Goal: Information Seeking & Learning: Check status

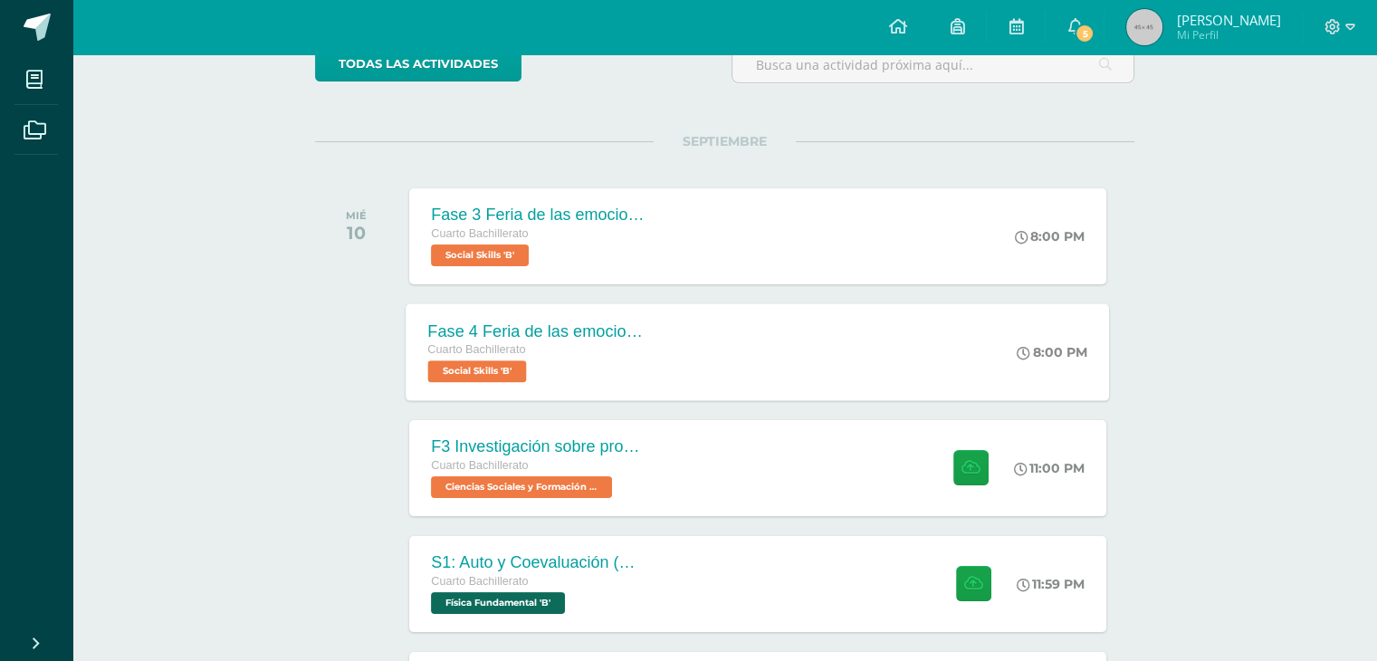
scroll to position [181, 0]
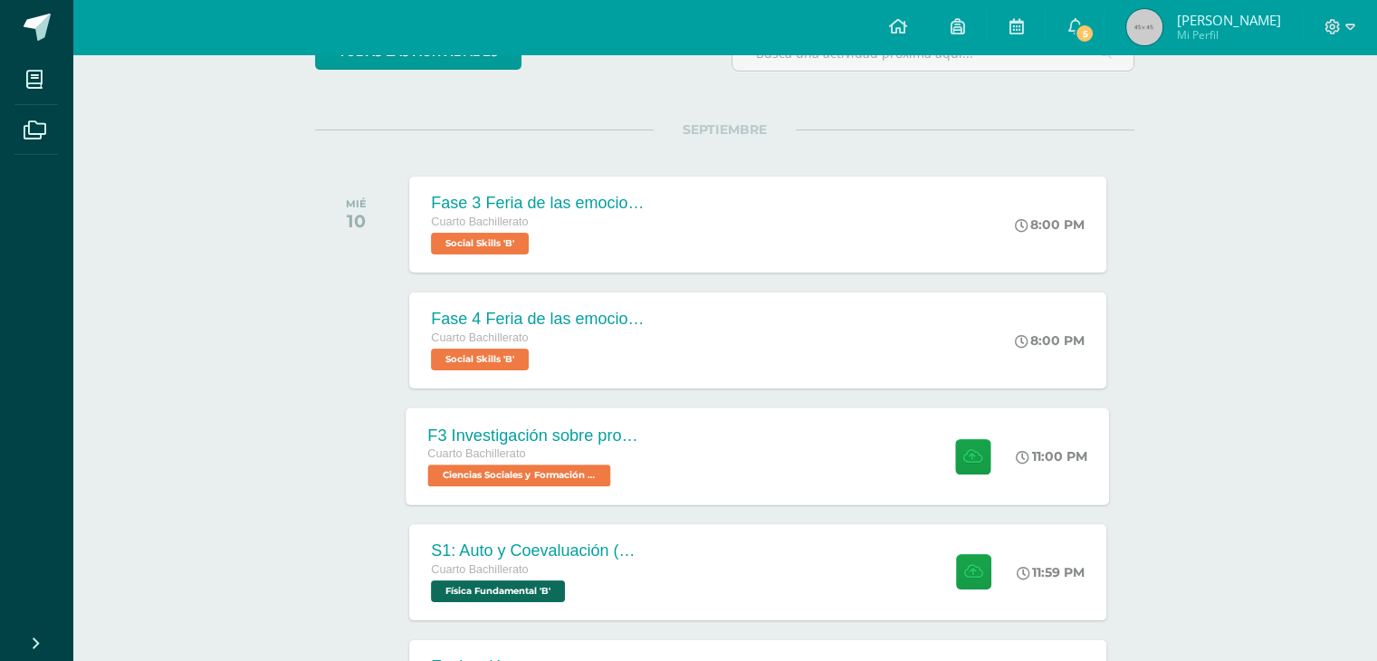
click at [543, 477] on span "Ciencias Sociales y Formación Ciudadana 'B'" at bounding box center [519, 476] width 183 height 22
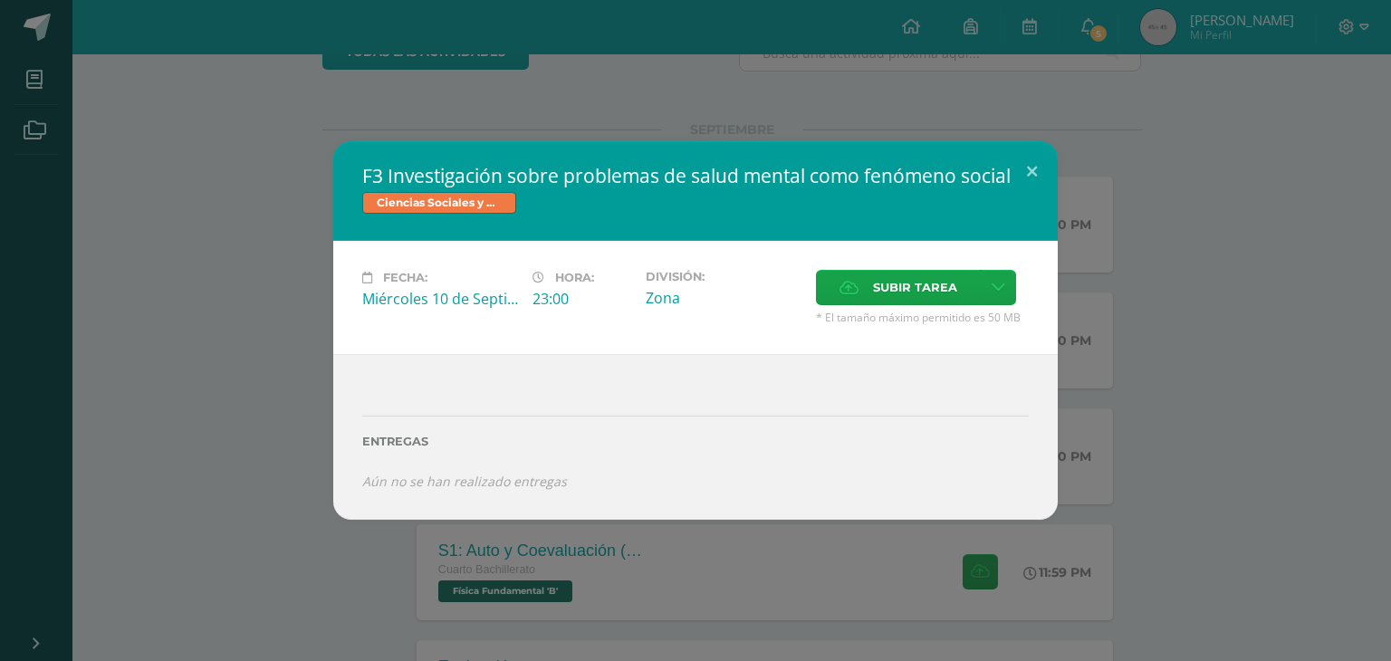
click at [1126, 23] on div "F3 Investigación sobre problemas de salud mental como fenómeno social Ciencias …" at bounding box center [695, 330] width 1391 height 661
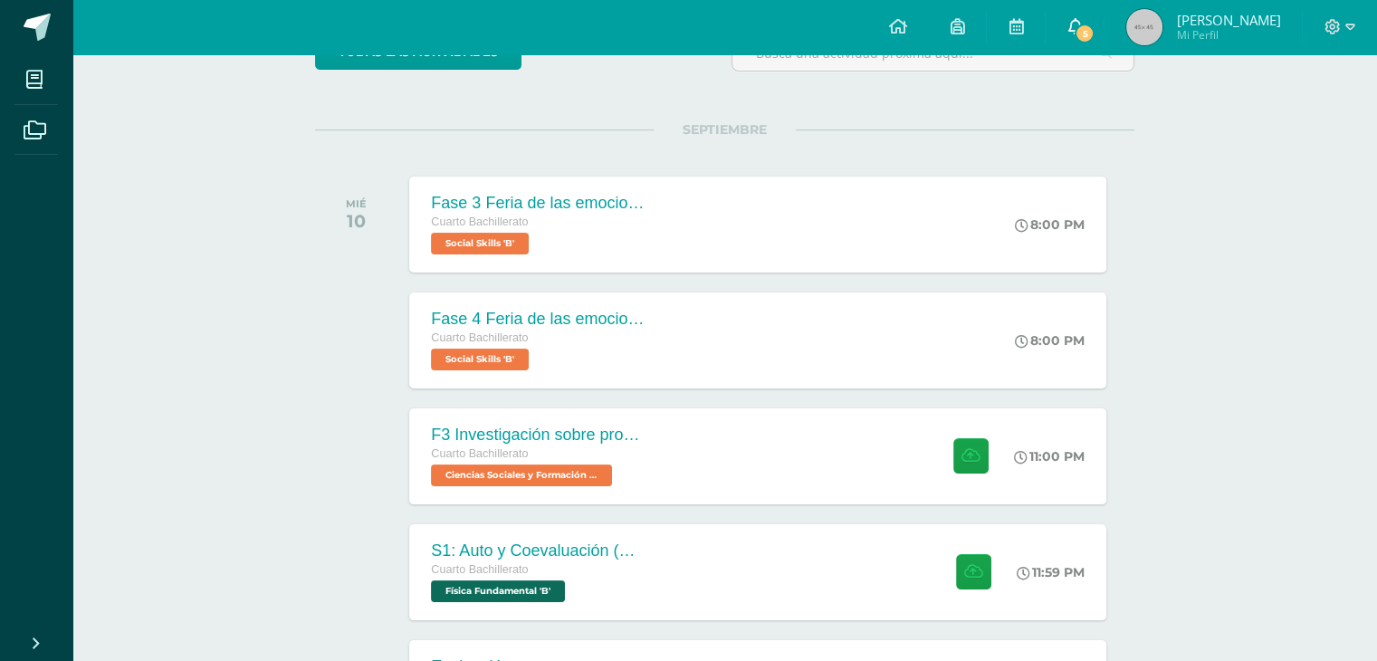
click at [1078, 19] on link "5" at bounding box center [1075, 27] width 58 height 54
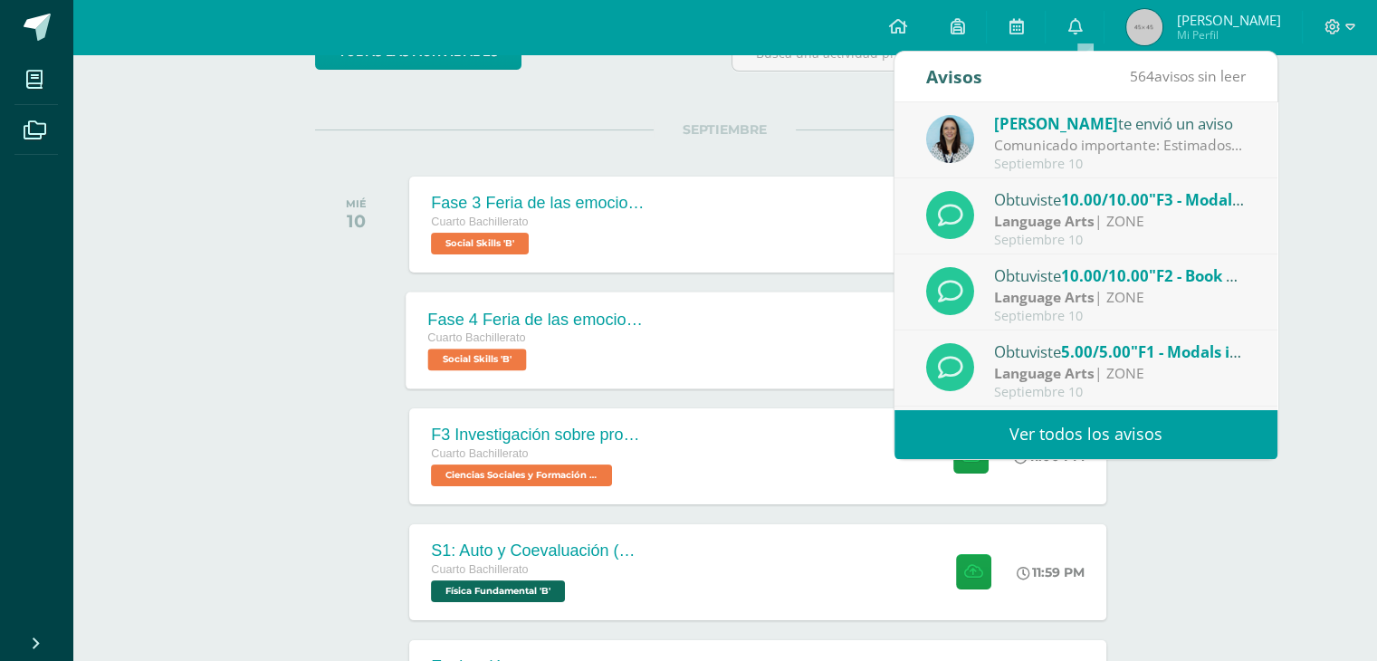
drag, startPoint x: 988, startPoint y: 352, endPoint x: 796, endPoint y: 382, distance: 194.3
click at [796, 382] on div "Fase 4 Feria de las emociones Cuarto Bachillerato Social Skills 'B' 8:00 PM Fas…" at bounding box center [759, 340] width 704 height 97
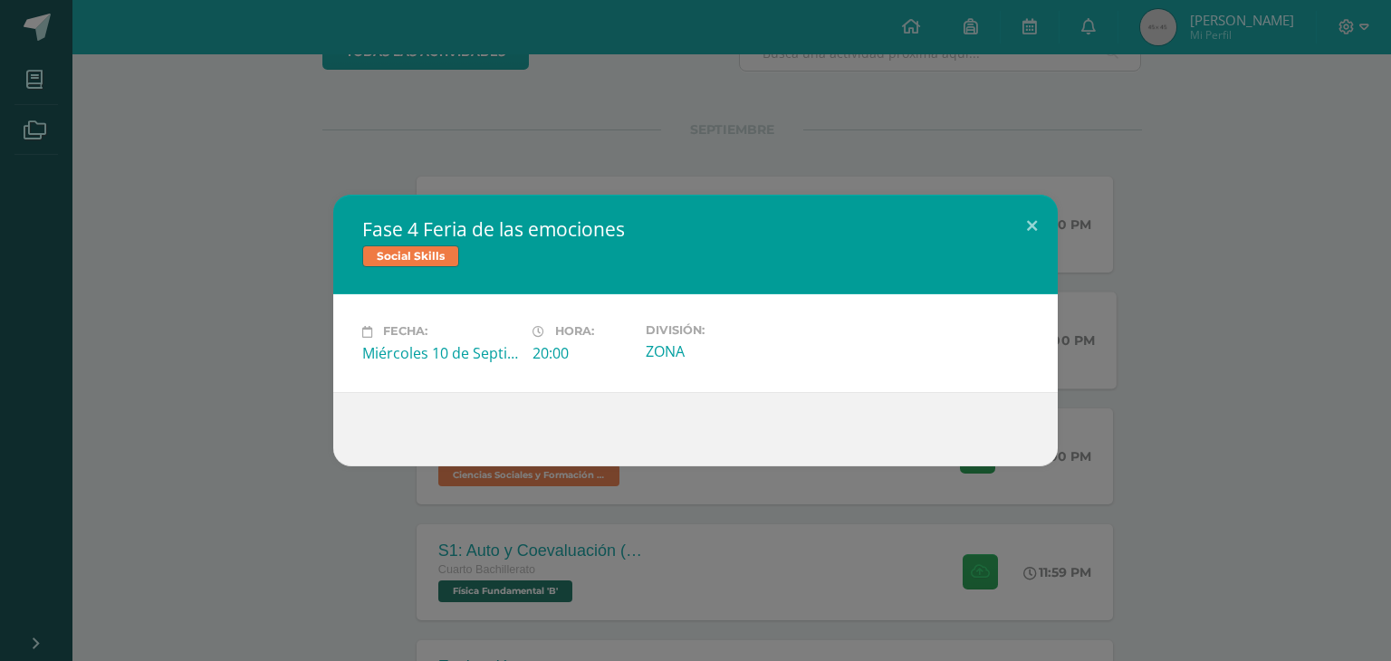
click at [1077, 77] on div "Fase 4 Feria de las emociones Social Skills Fecha: Miércoles 10 de Septiembre H…" at bounding box center [695, 330] width 1391 height 661
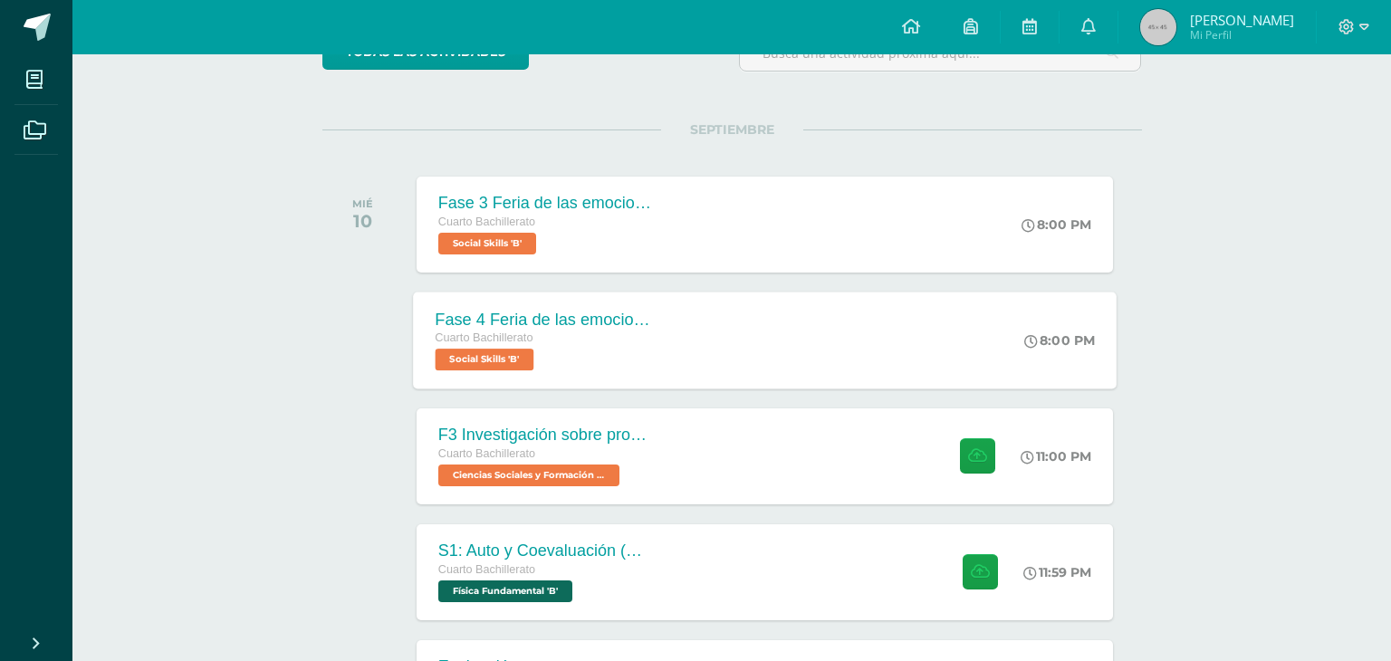
click at [1108, 21] on div "Fase 4 Feria de las emociones Social Skills Fecha: Miércoles 10 de Septiembre H…" at bounding box center [695, 330] width 1391 height 661
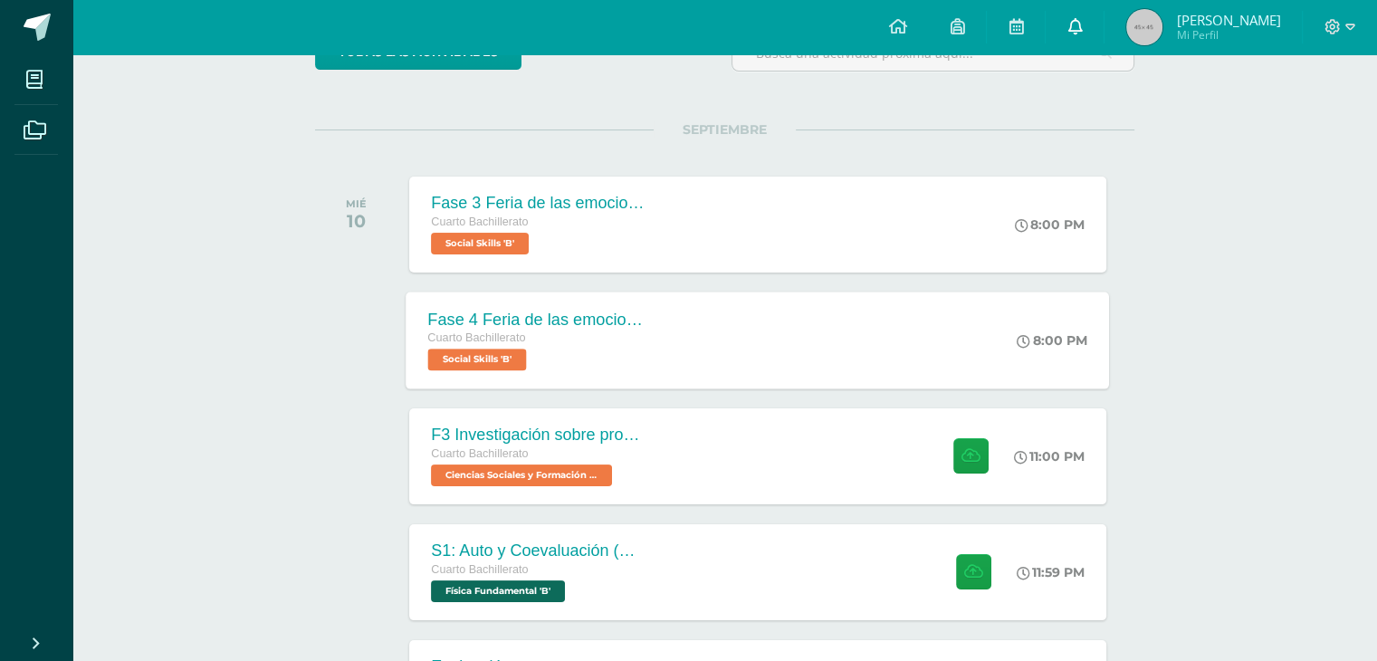
click at [1101, 26] on link "0" at bounding box center [1075, 27] width 58 height 54
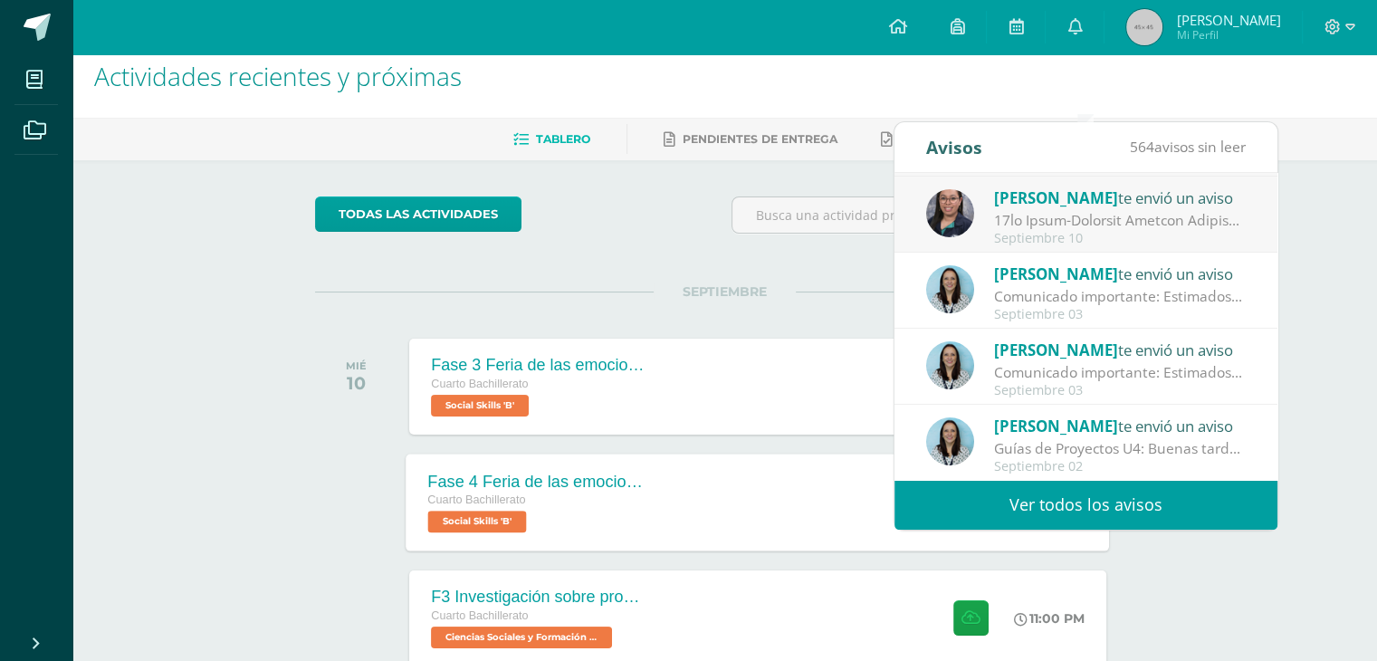
scroll to position [0, 0]
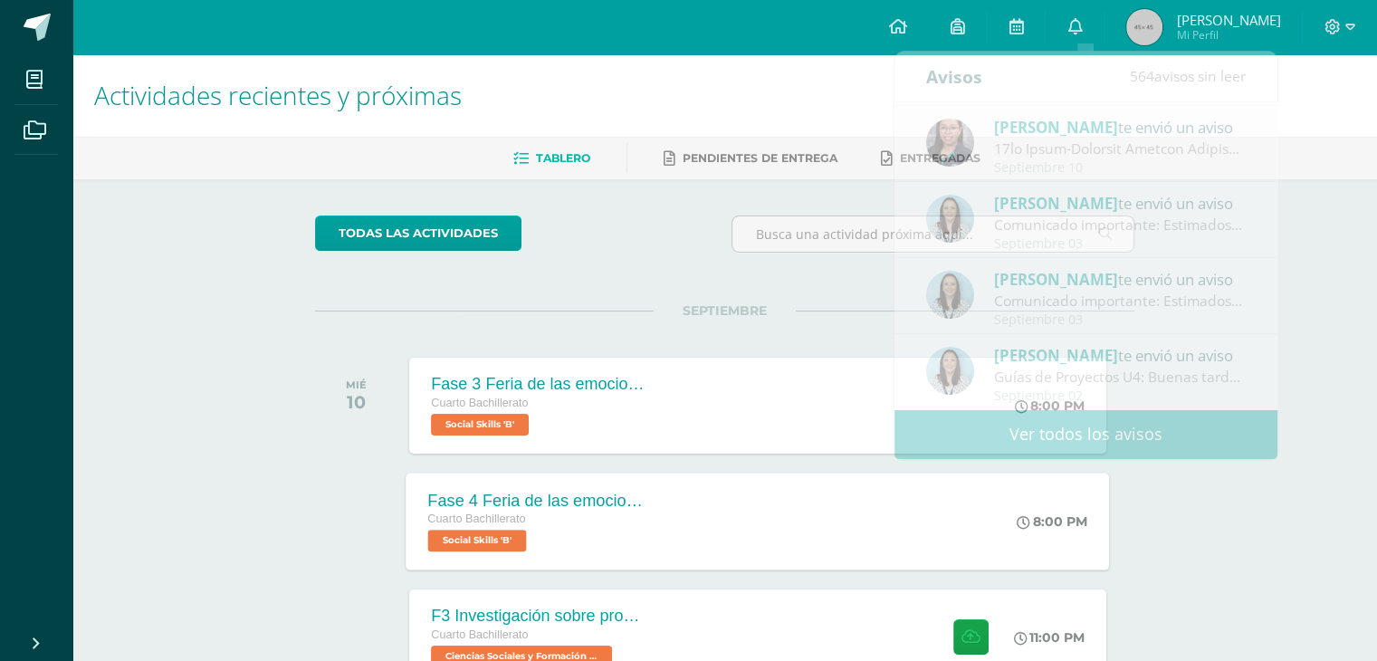
click at [1244, 29] on span "[PERSON_NAME]" at bounding box center [1228, 20] width 104 height 18
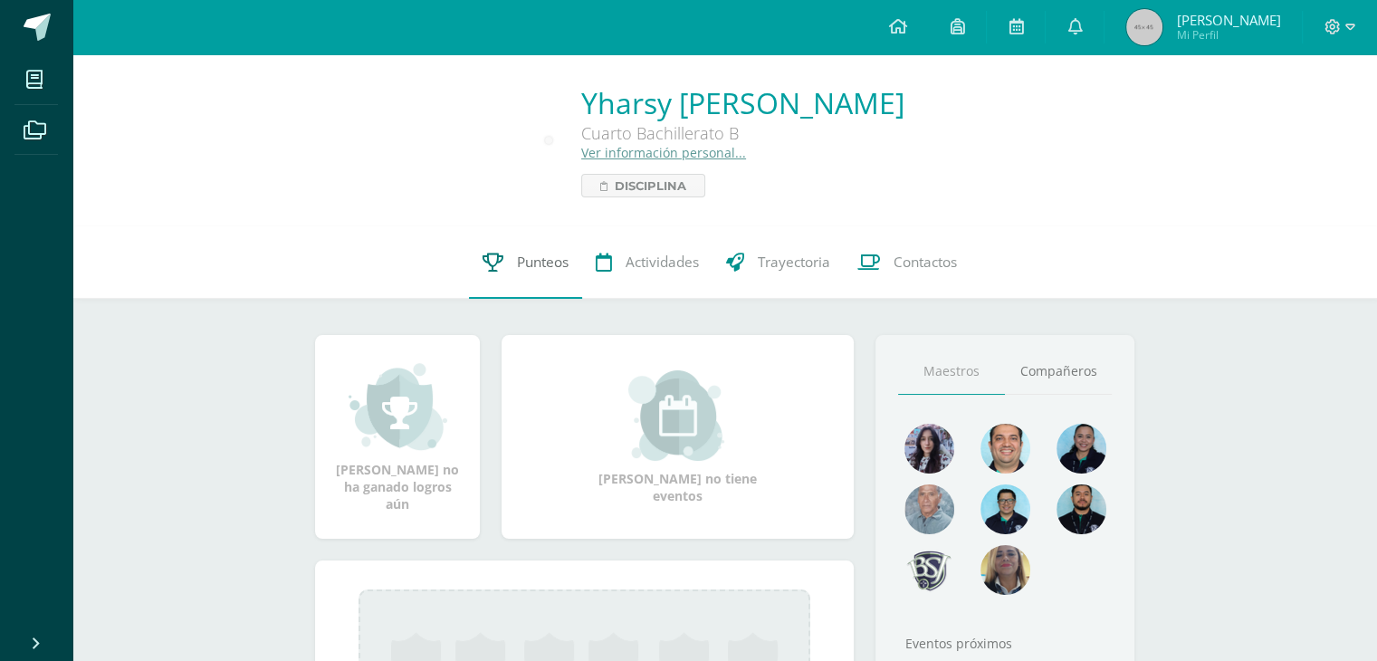
click at [530, 269] on span "Punteos" at bounding box center [543, 262] width 52 height 19
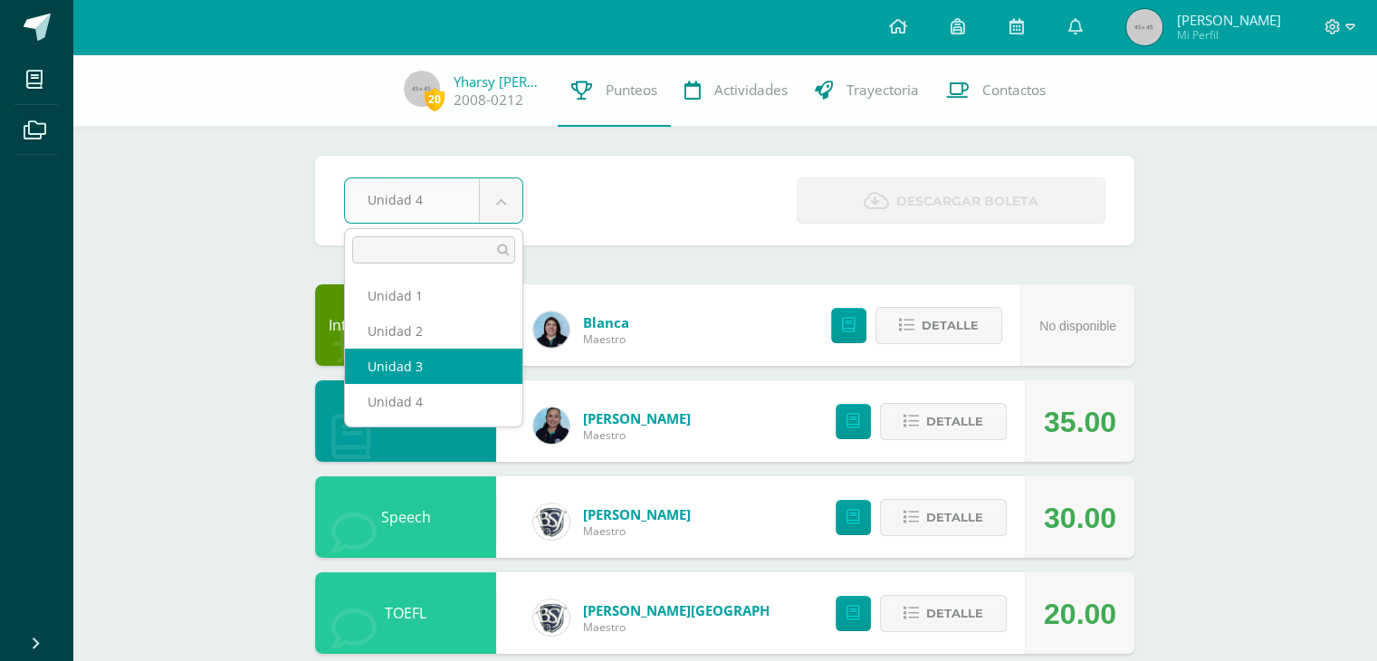
select select "Unidad 3"
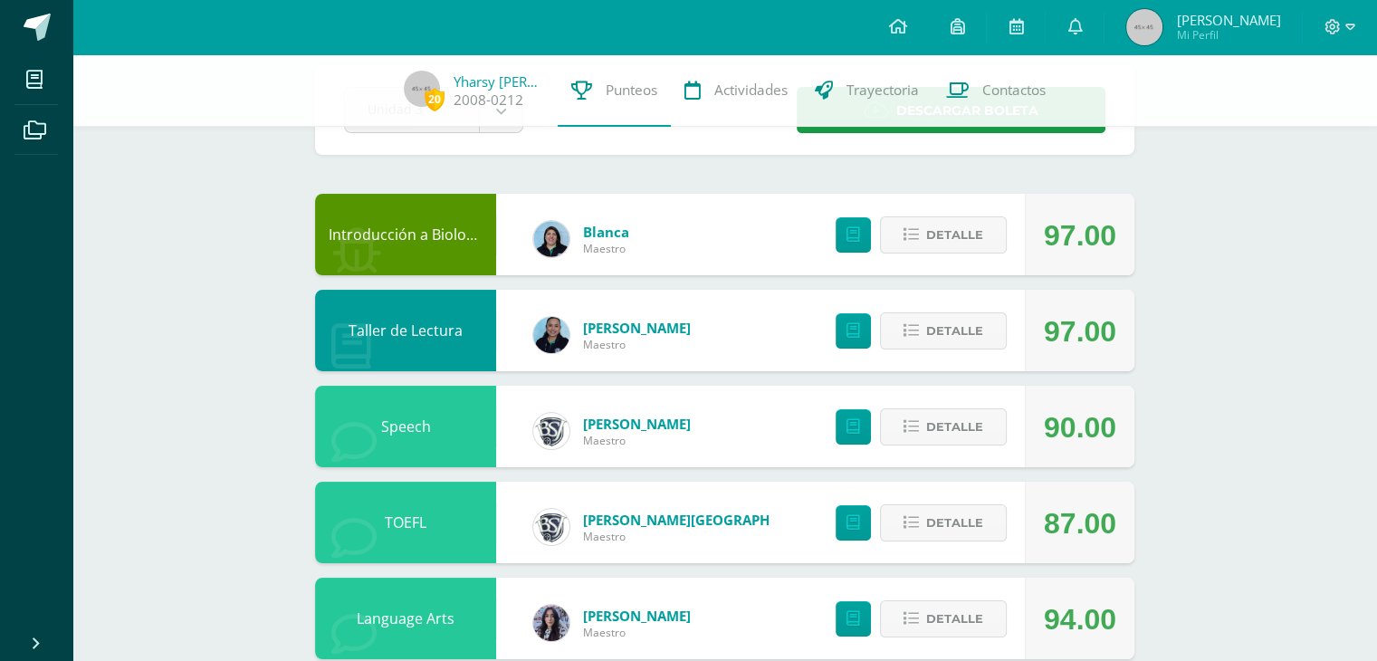
scroll to position [181, 0]
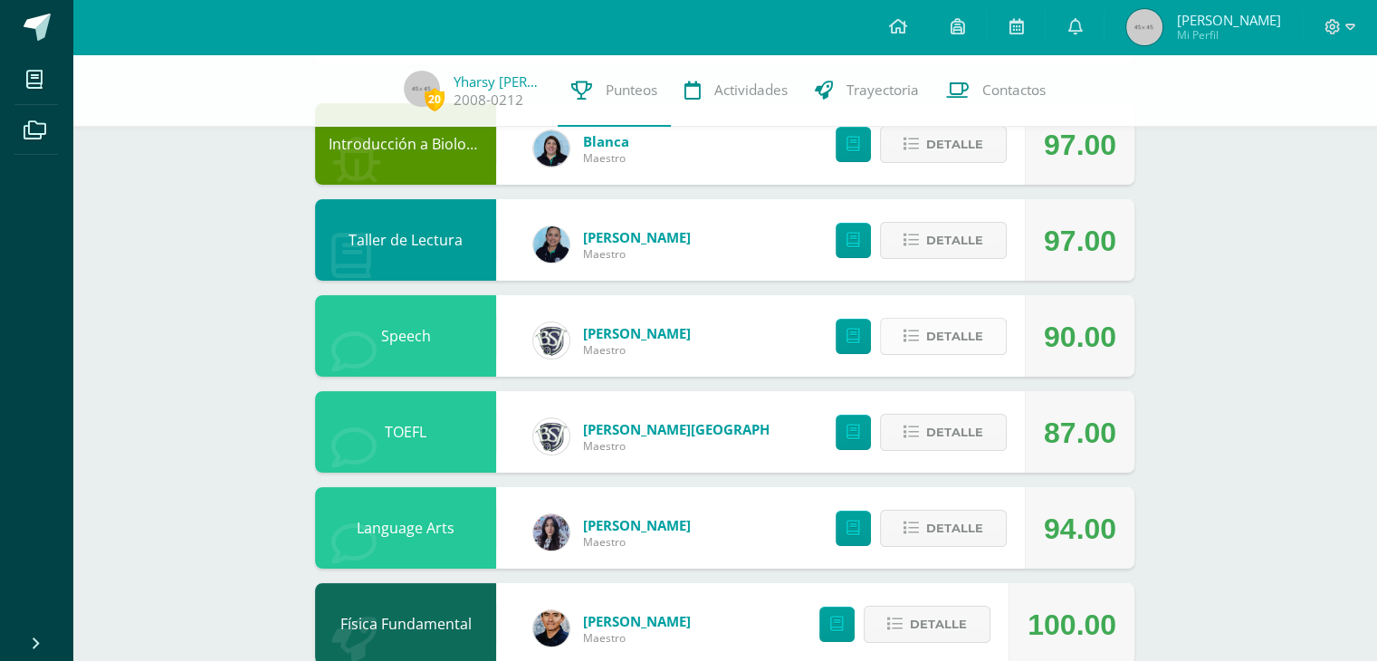
click at [953, 350] on span "Detalle" at bounding box center [954, 337] width 57 height 34
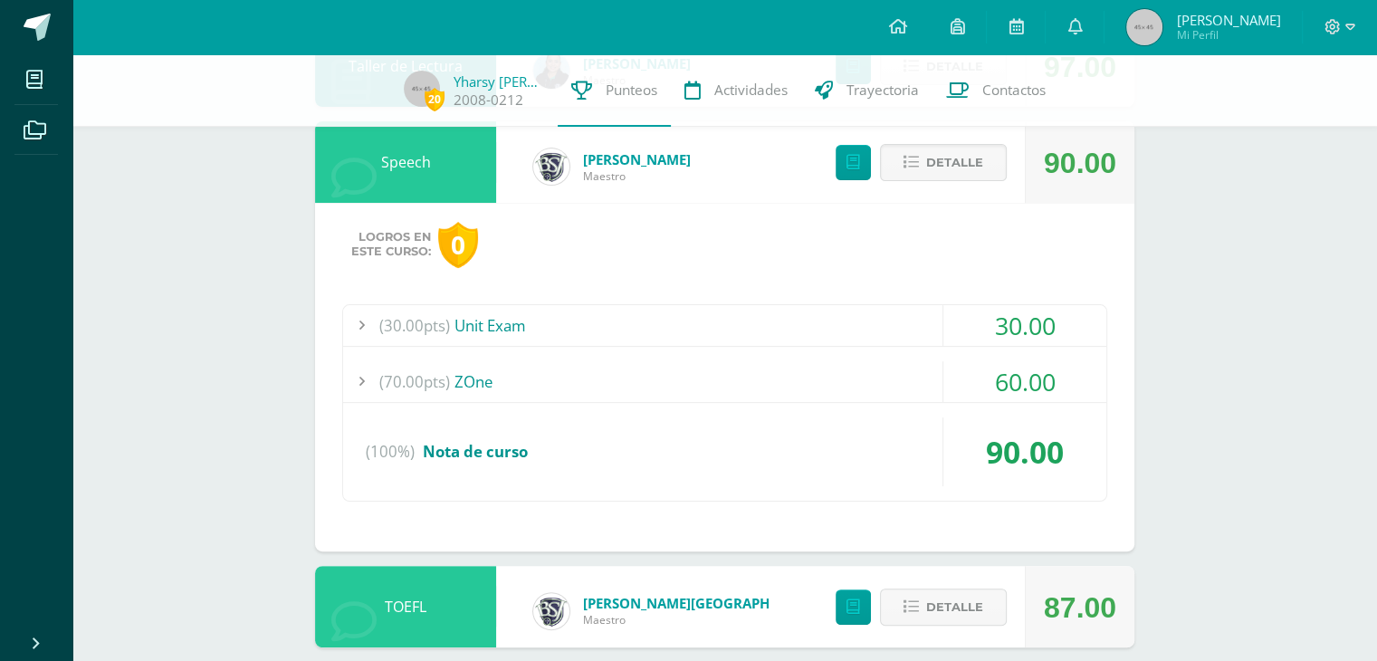
scroll to position [362, 0]
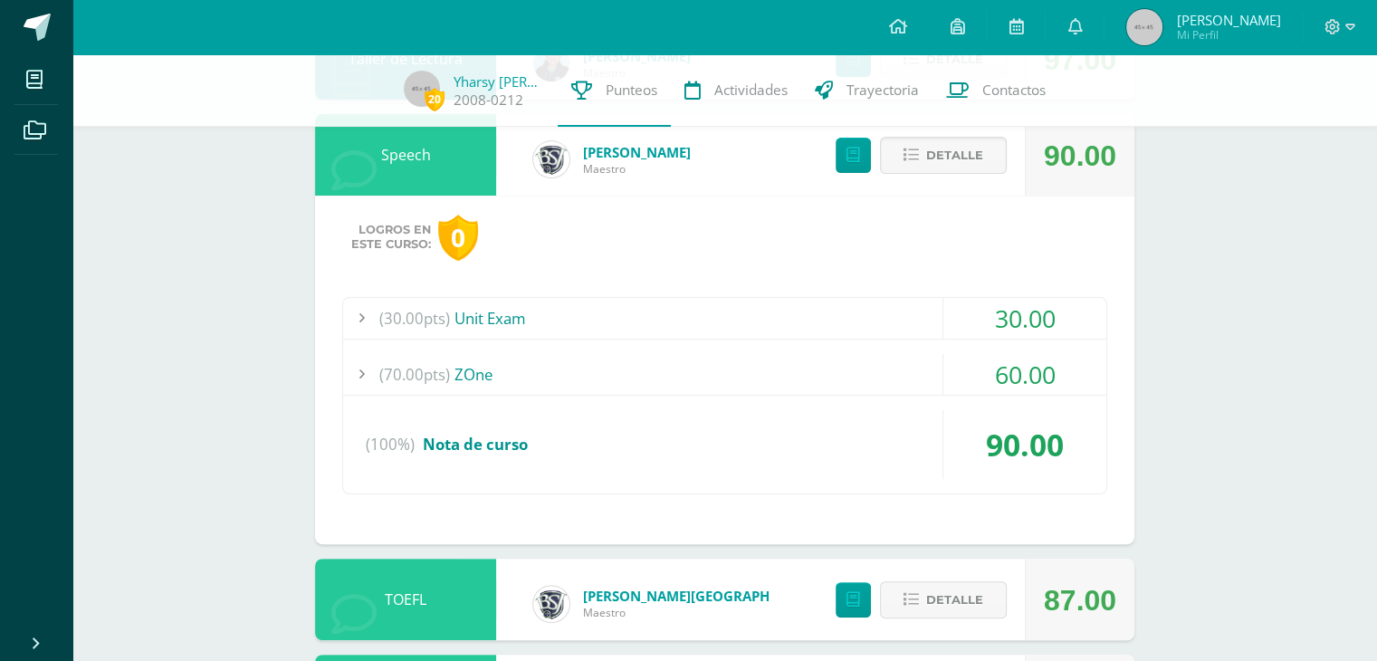
click at [1021, 332] on div "30.00" at bounding box center [1025, 318] width 163 height 41
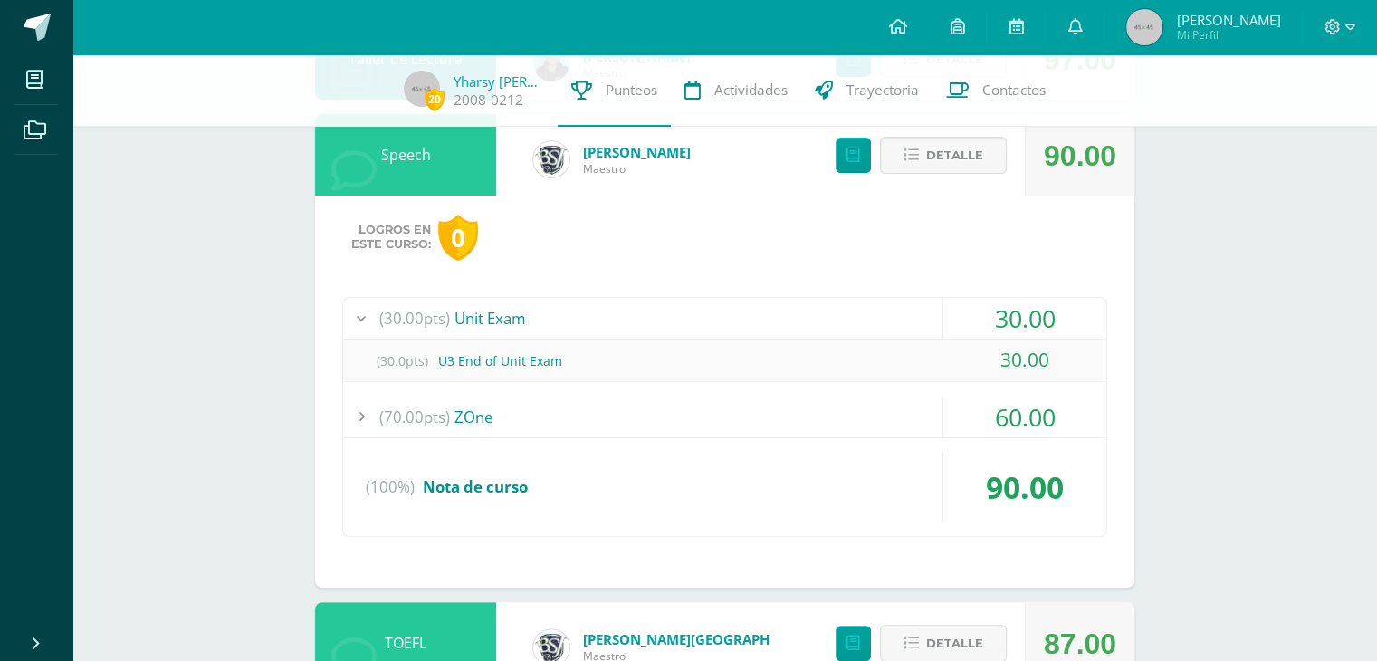
click at [1021, 332] on div "30.00" at bounding box center [1025, 318] width 163 height 41
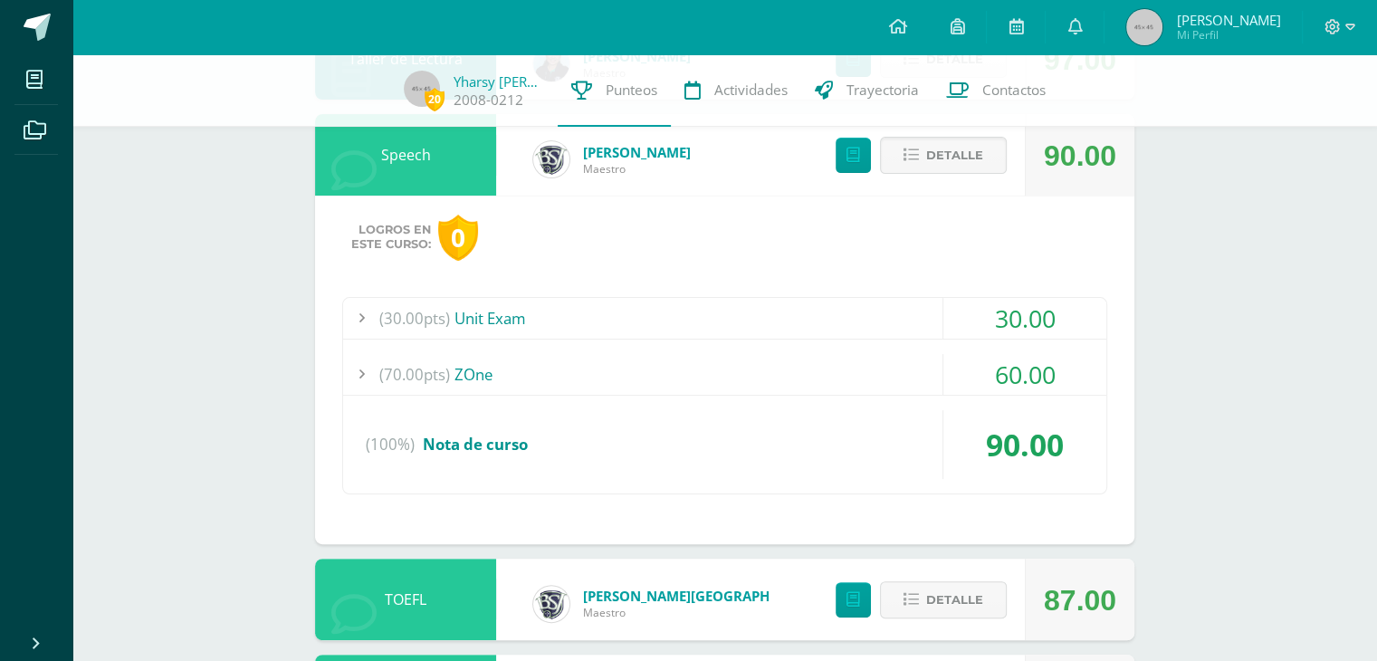
click at [1010, 381] on div "60.00" at bounding box center [1025, 374] width 163 height 41
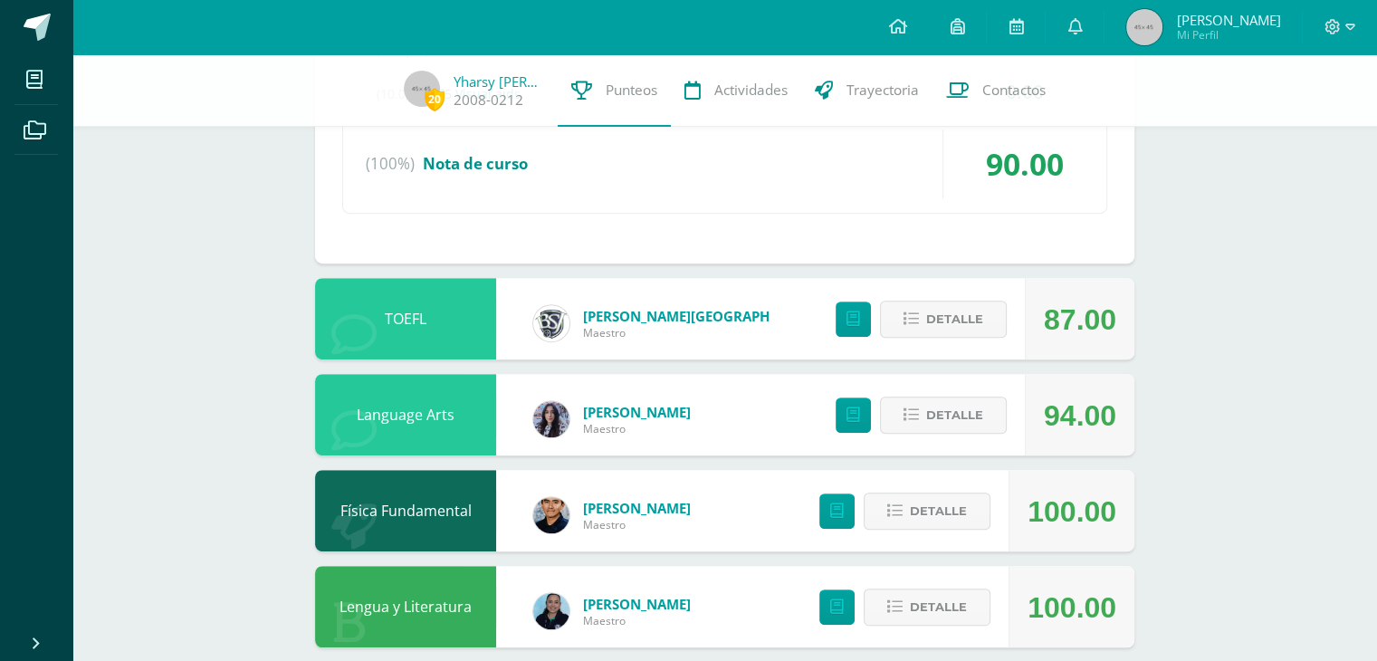
scroll to position [1087, 0]
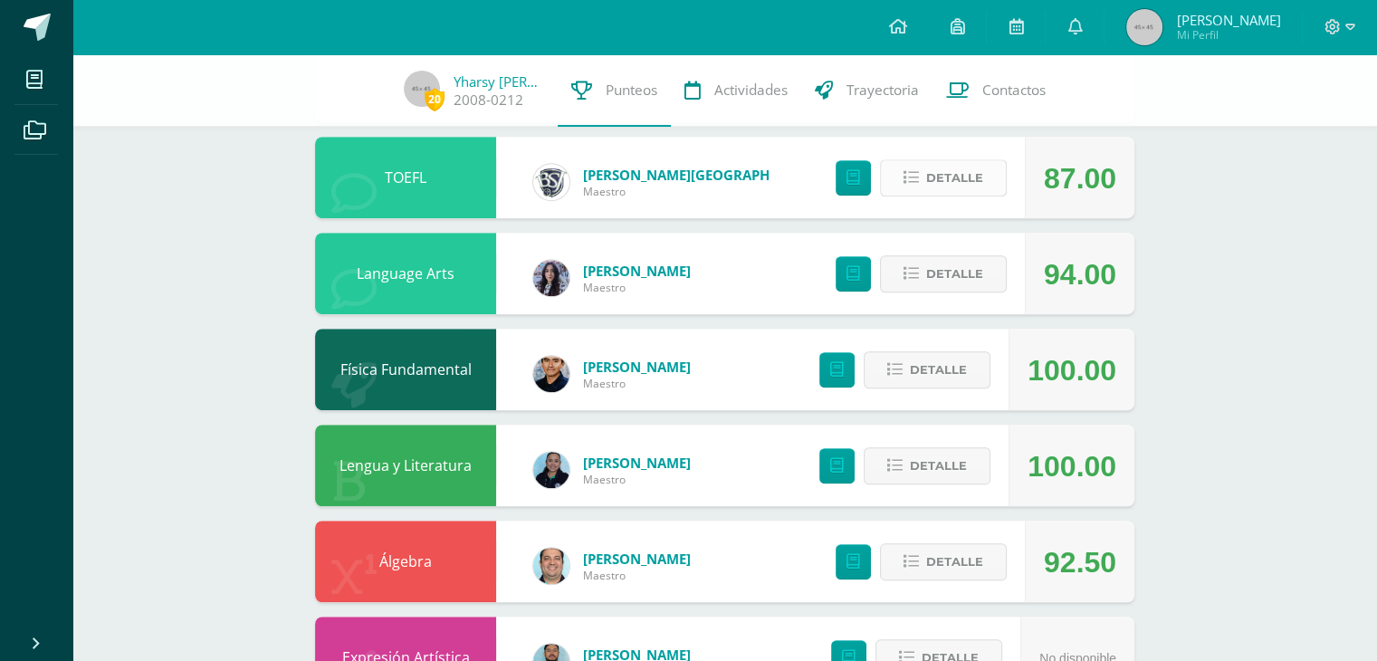
click at [977, 178] on span "Detalle" at bounding box center [954, 178] width 57 height 34
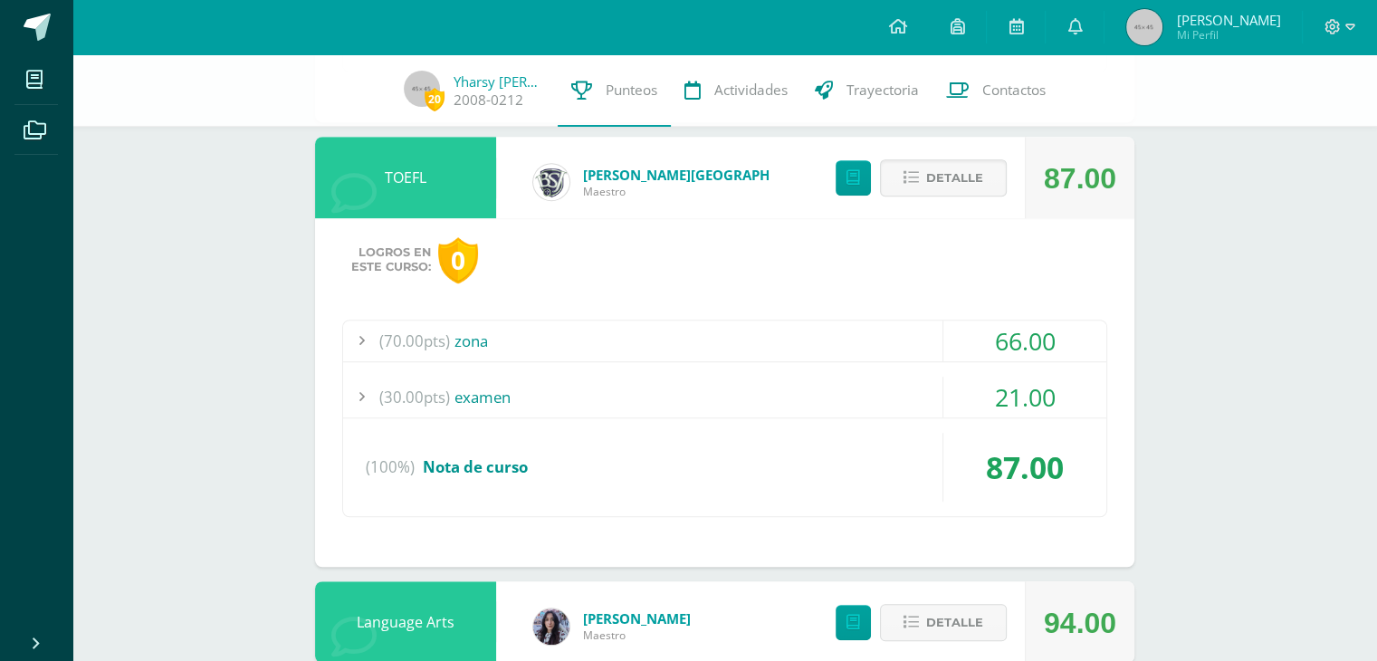
click at [1030, 346] on div "66.00" at bounding box center [1025, 341] width 163 height 41
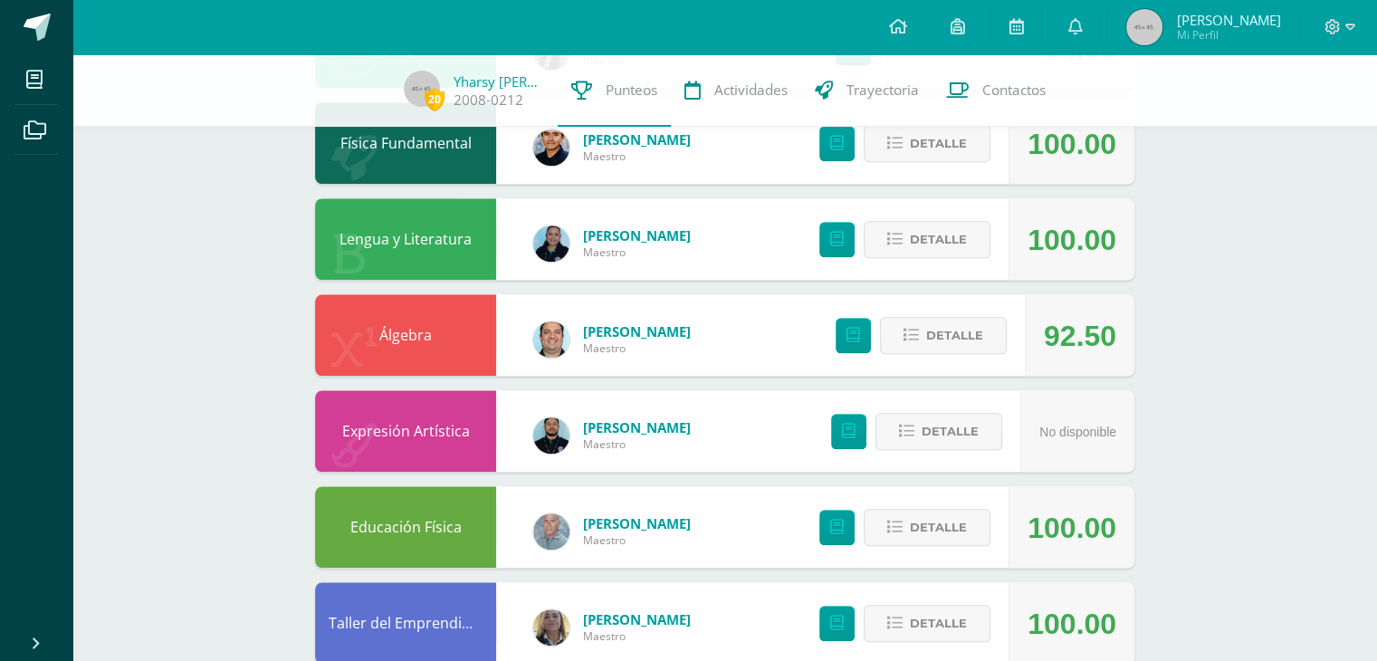
scroll to position [1691, 0]
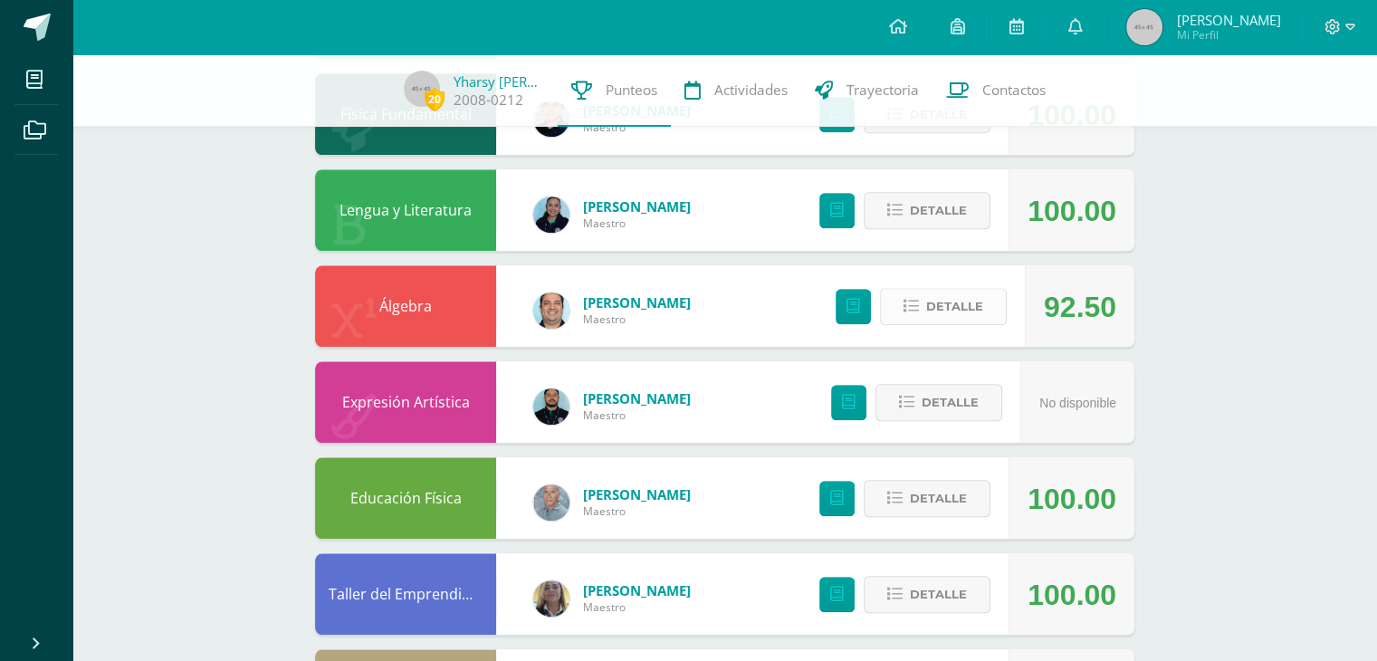
click at [999, 288] on button "Detalle" at bounding box center [943, 306] width 127 height 37
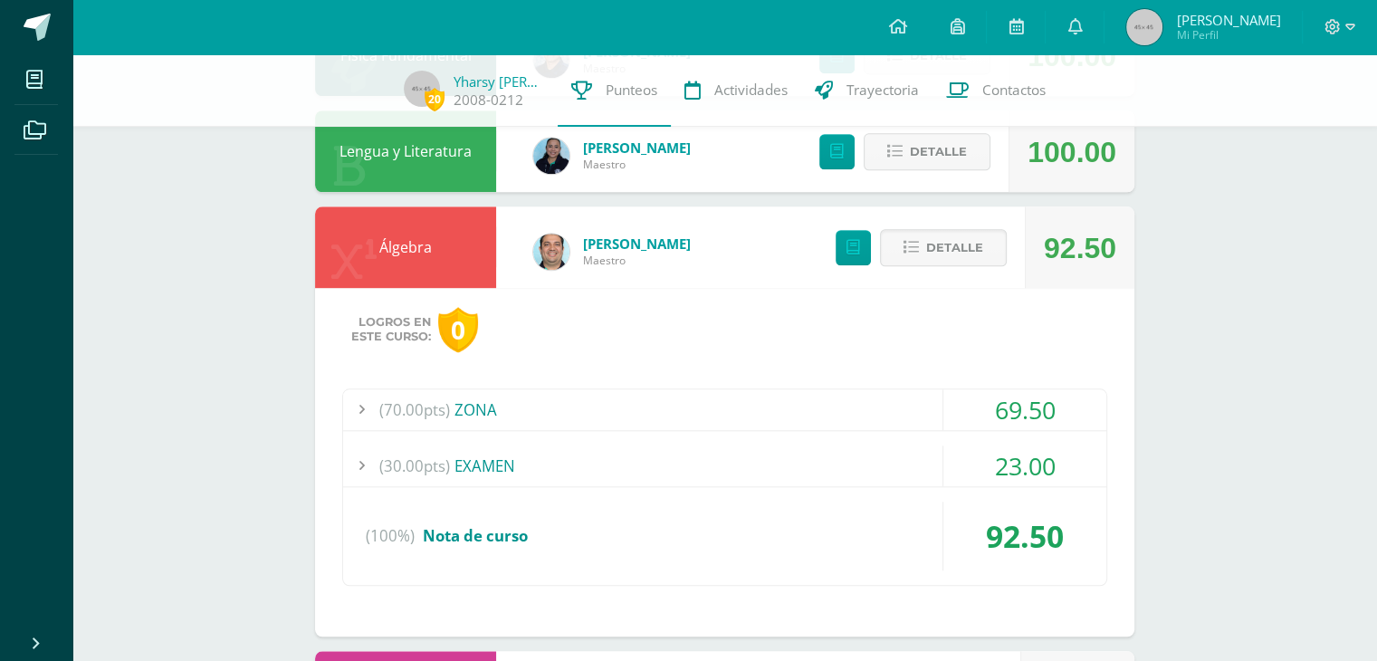
scroll to position [1781, 0]
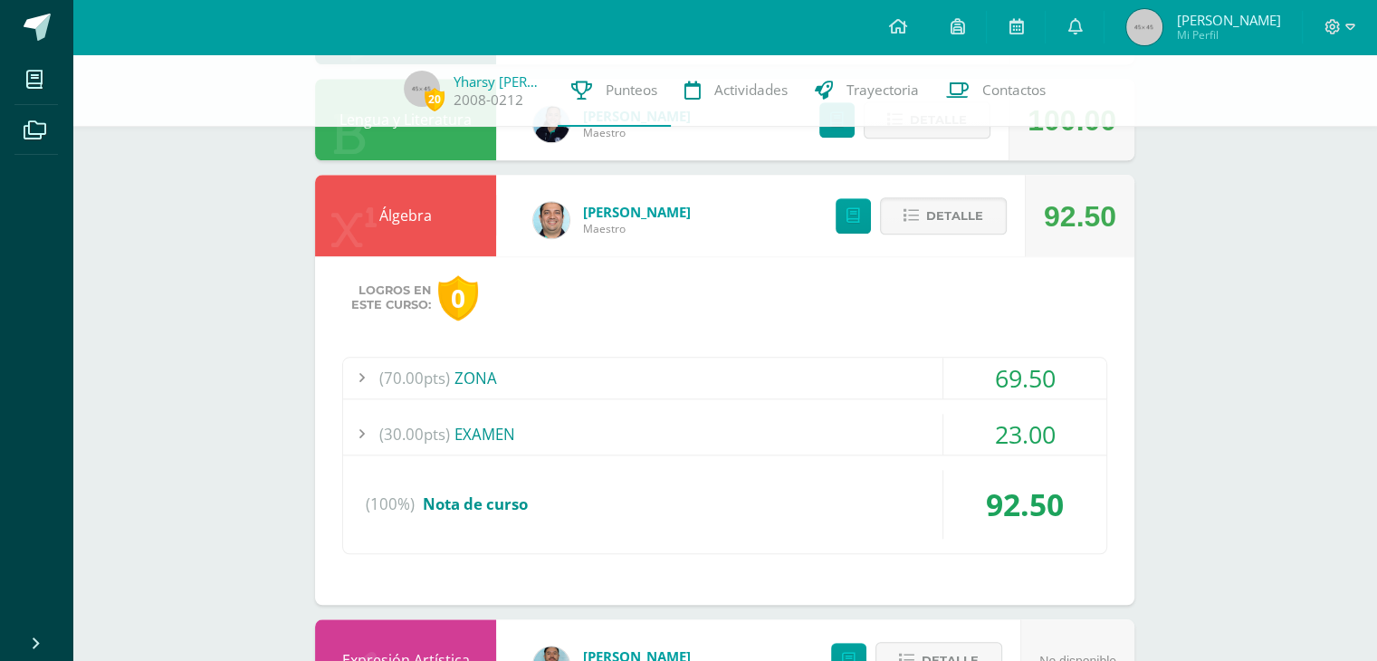
click at [1036, 436] on div "23.00" at bounding box center [1025, 434] width 163 height 41
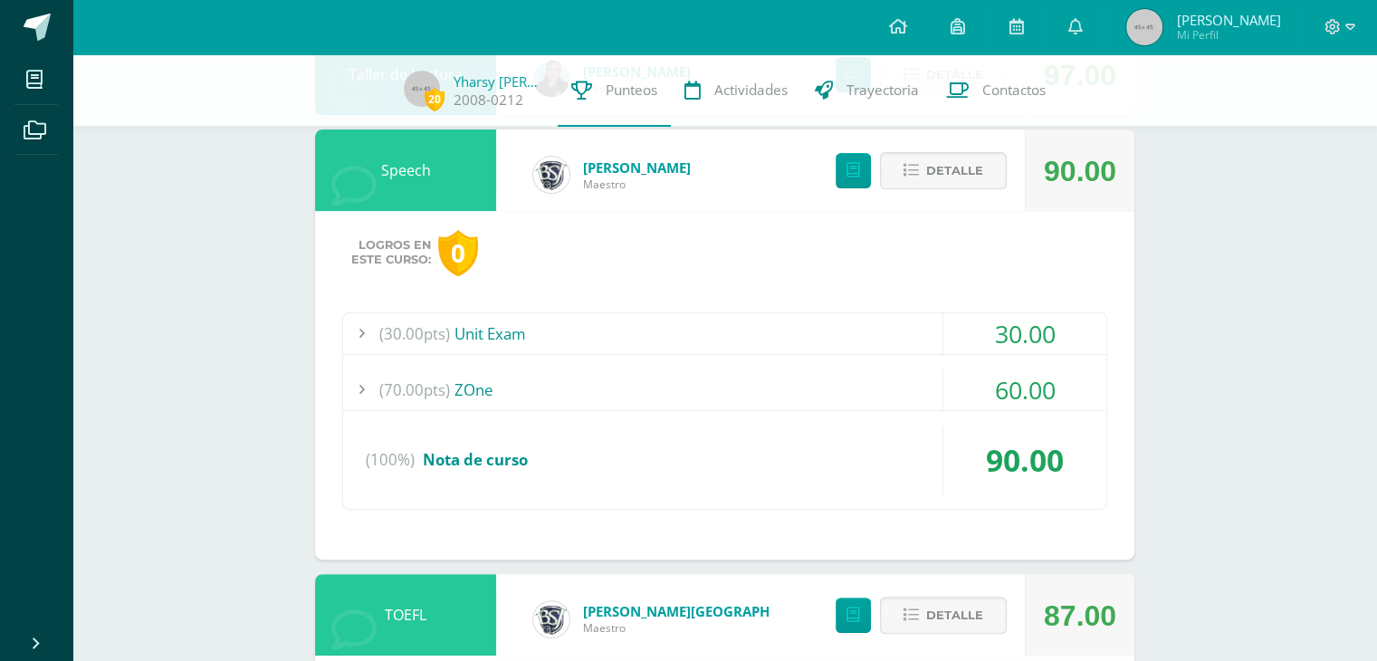
scroll to position [362, 0]
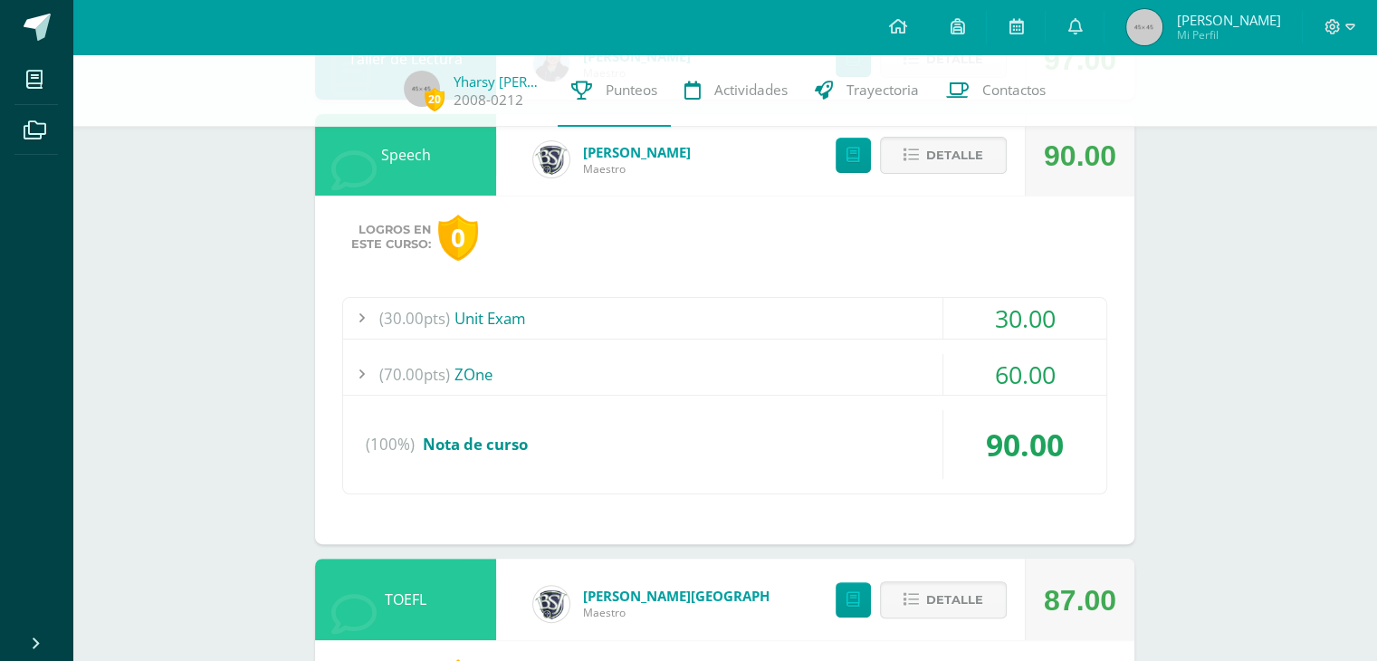
click at [1018, 388] on div "60.00" at bounding box center [1025, 374] width 163 height 41
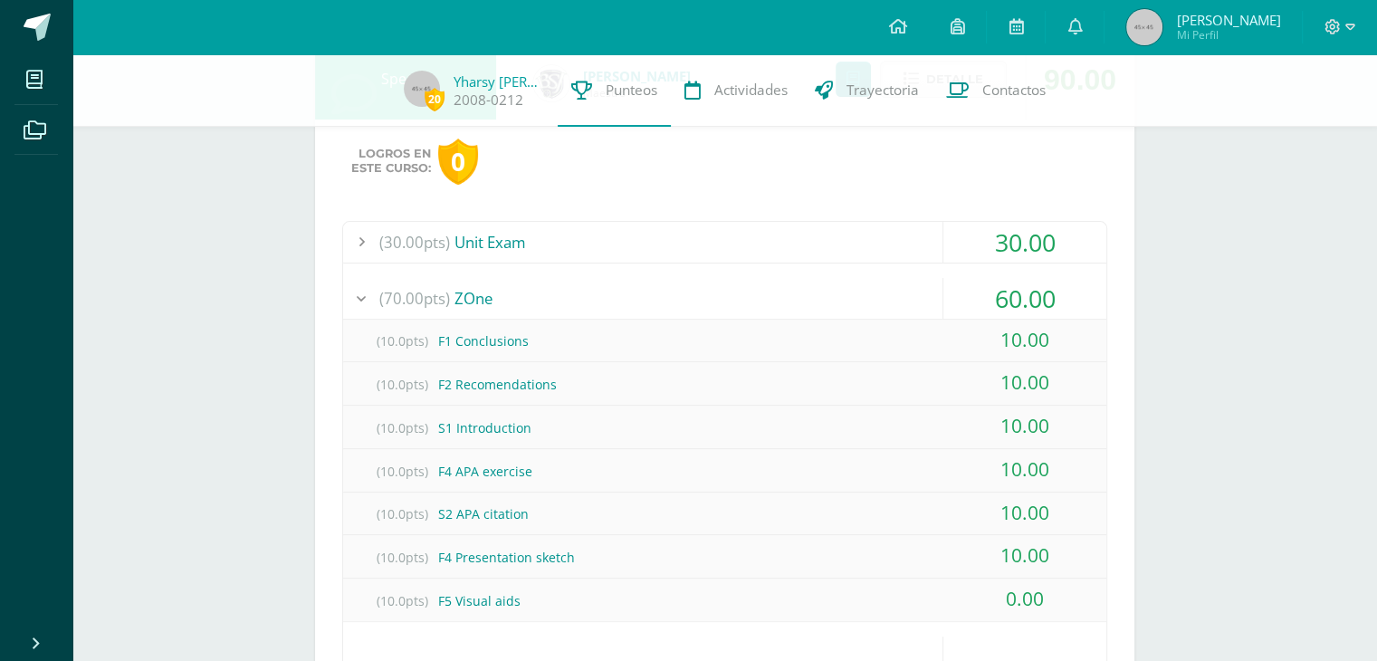
scroll to position [543, 0]
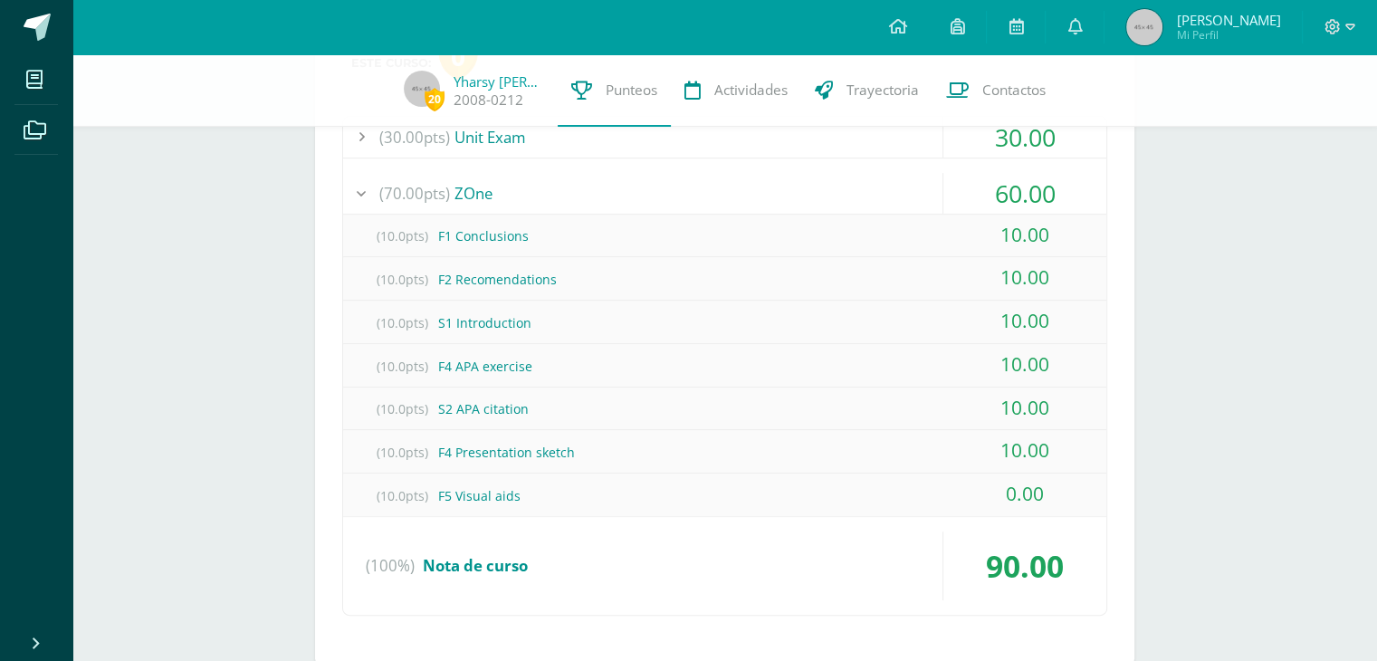
click at [481, 497] on div "(10.0pts) F5 Visual aids" at bounding box center [724, 495] width 763 height 41
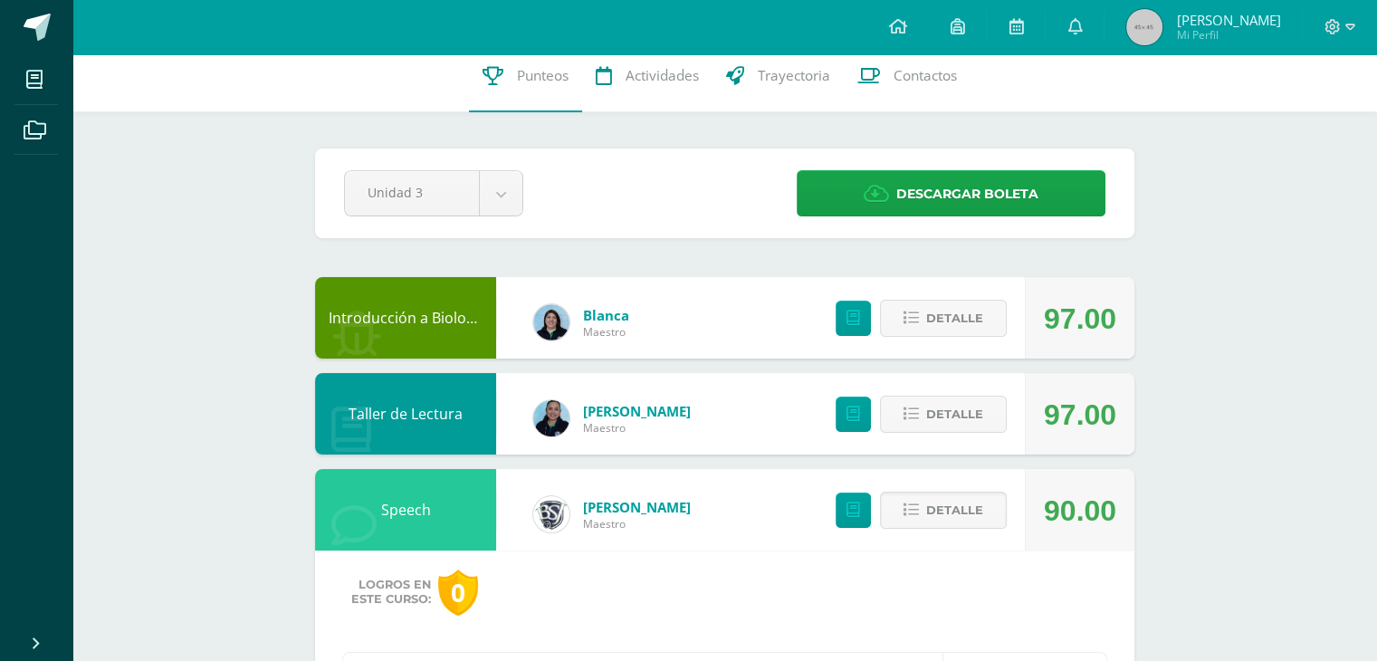
scroll to position [0, 0]
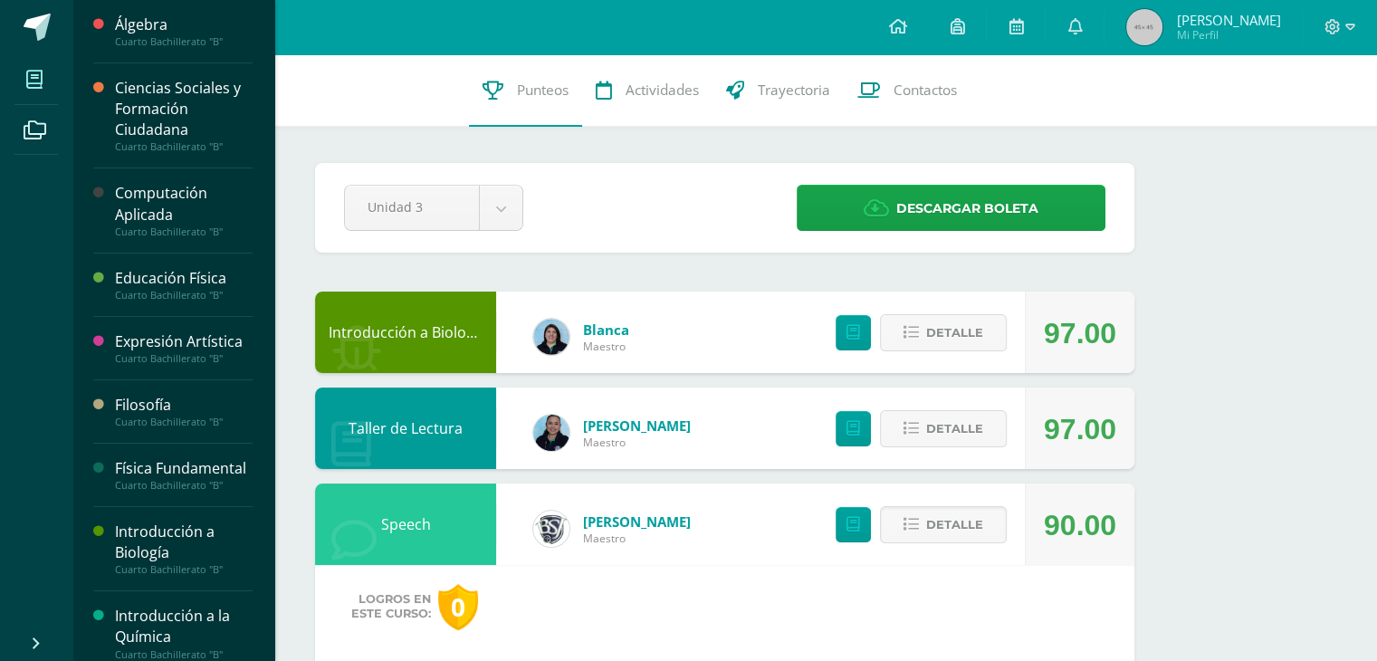
click at [43, 87] on span at bounding box center [34, 79] width 41 height 41
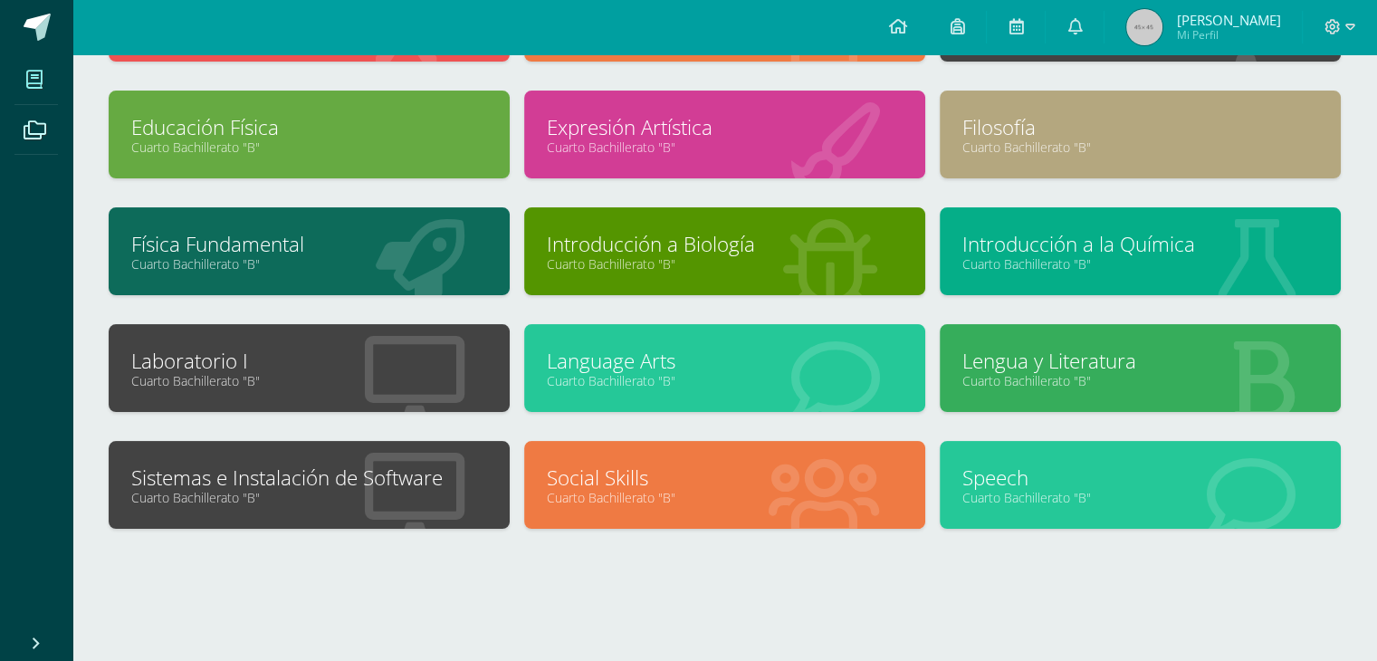
scroll to position [209, 0]
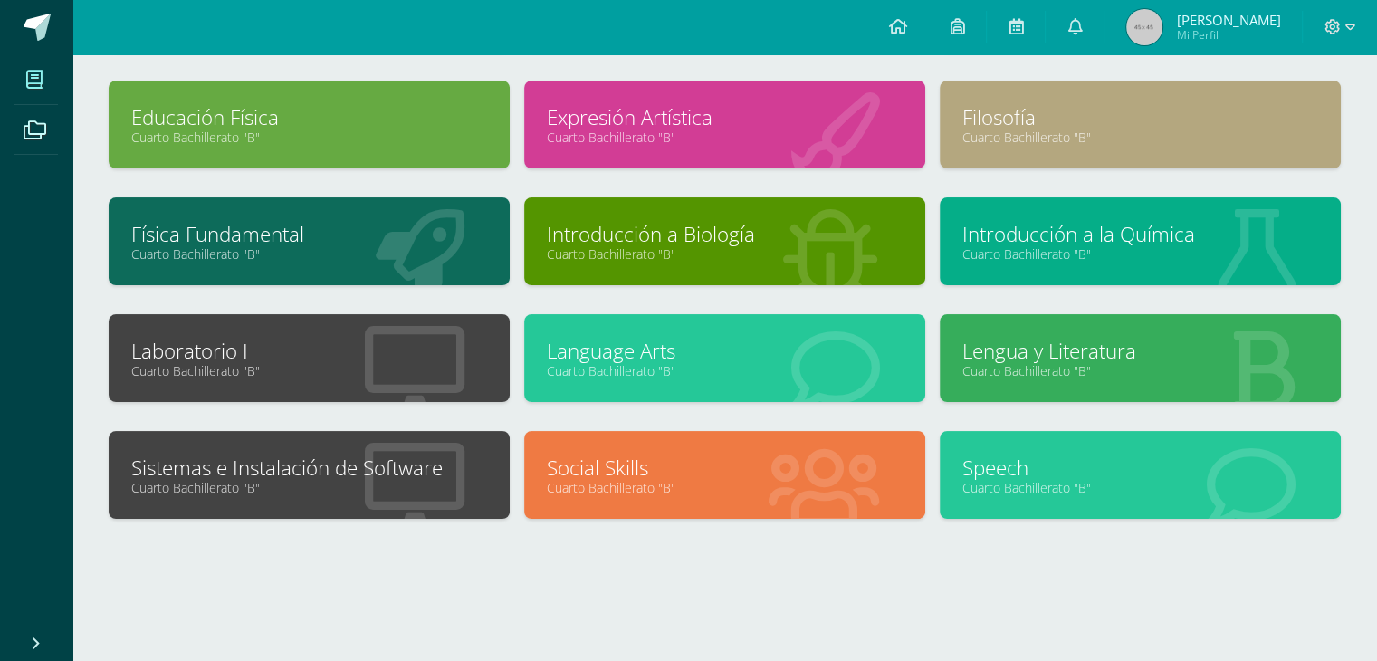
click at [943, 442] on div "Speech Cuarto Bachillerato "B"" at bounding box center [1140, 475] width 401 height 88
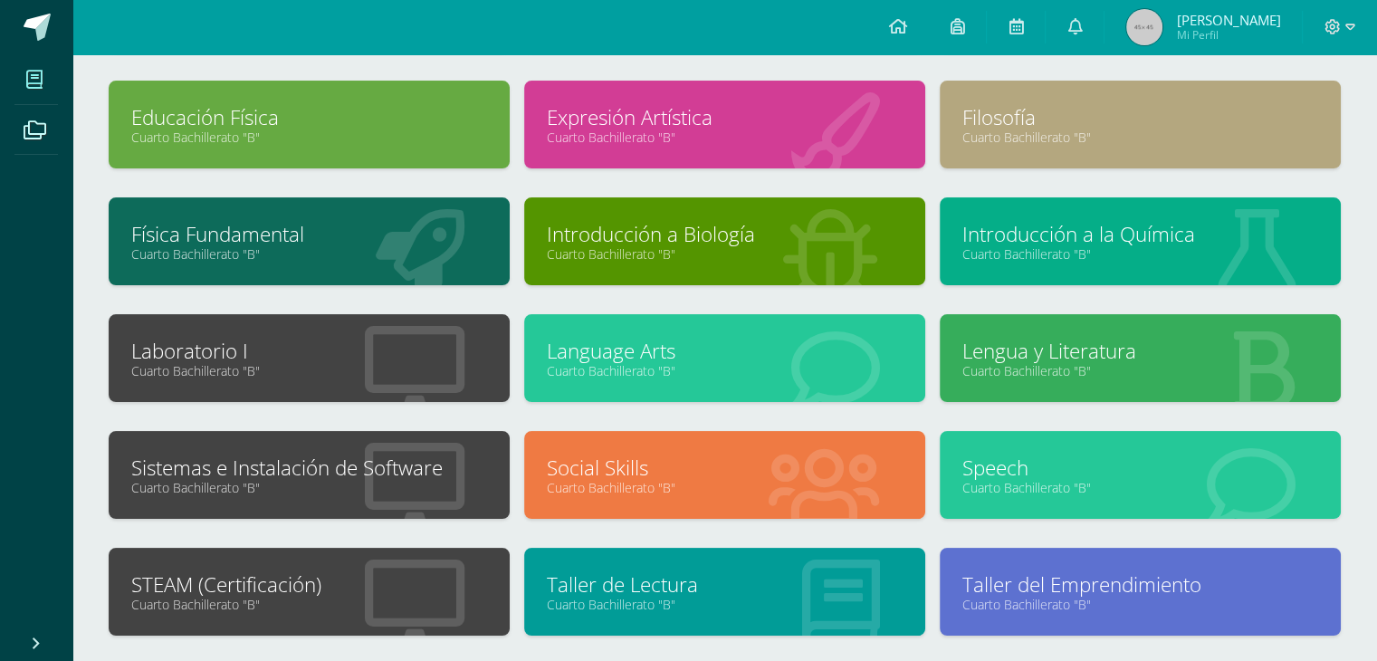
click at [1000, 467] on link "Speech" at bounding box center [1141, 468] width 356 height 28
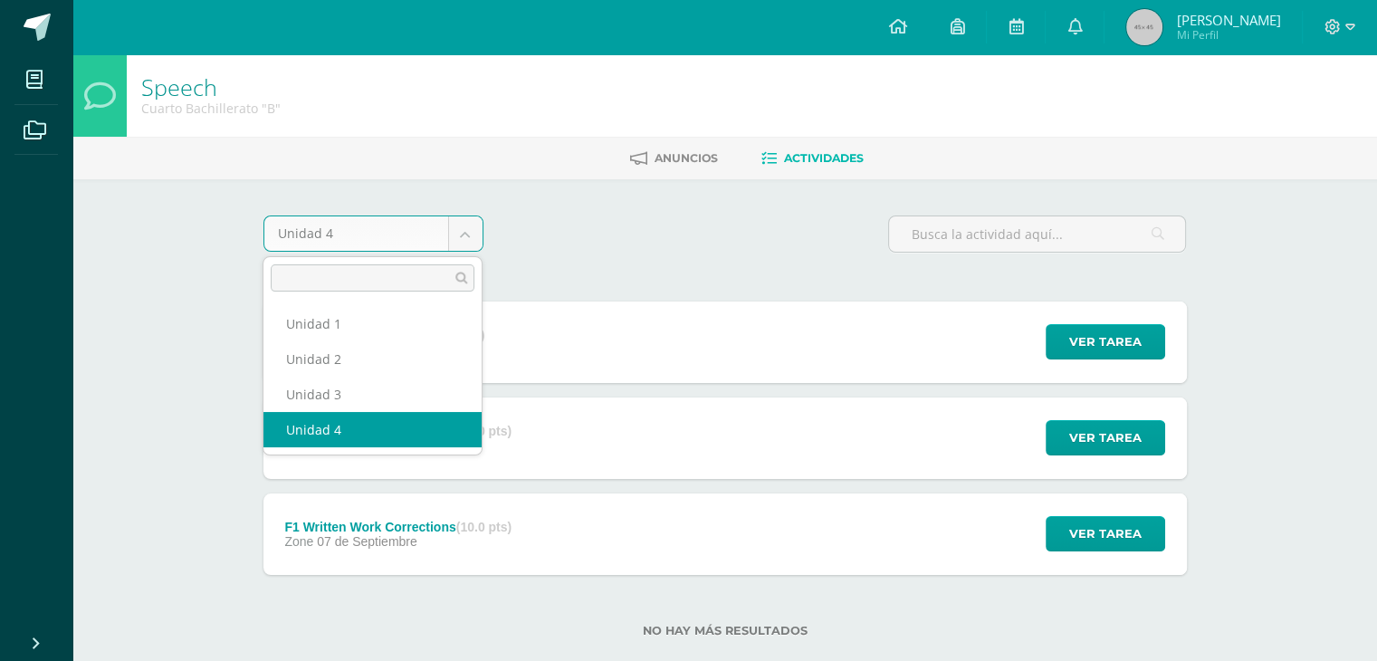
click at [470, 243] on body "Mis cursos Archivos Cerrar panel Álgebra Cuarto Bachillerato "B" Ciencias Socia…" at bounding box center [688, 347] width 1377 height 695
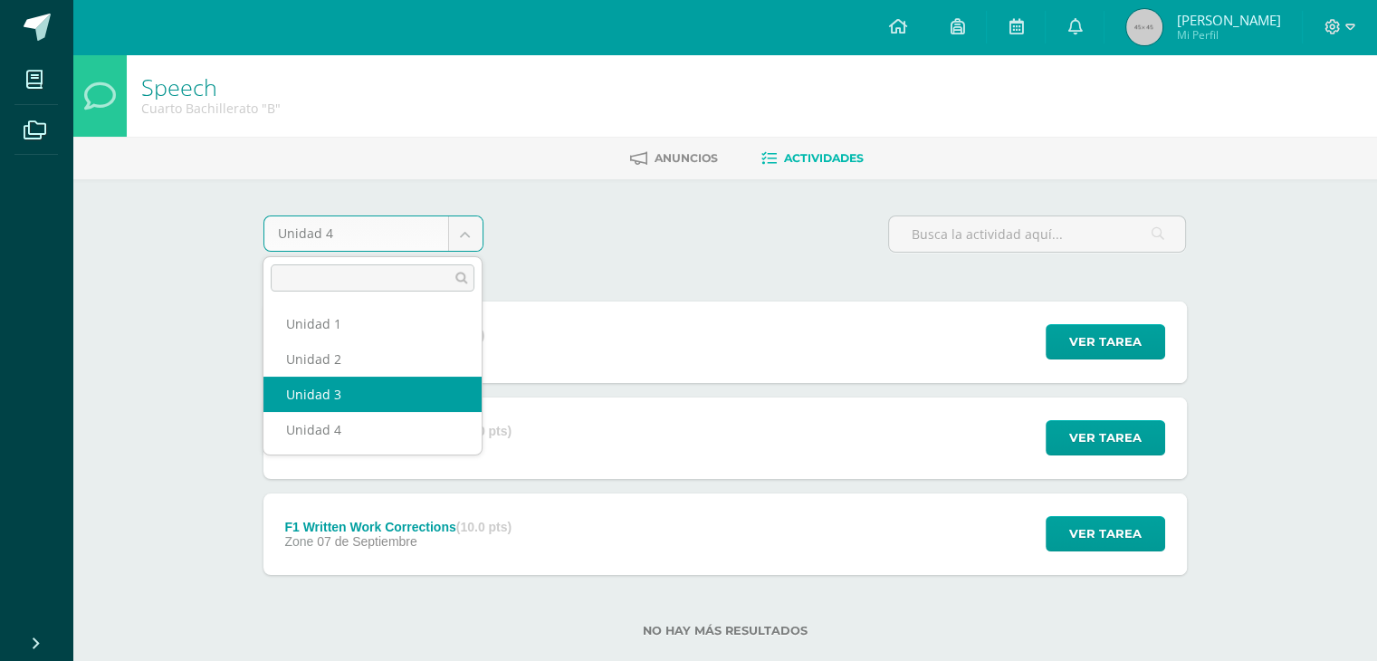
select select "Unidad 3"
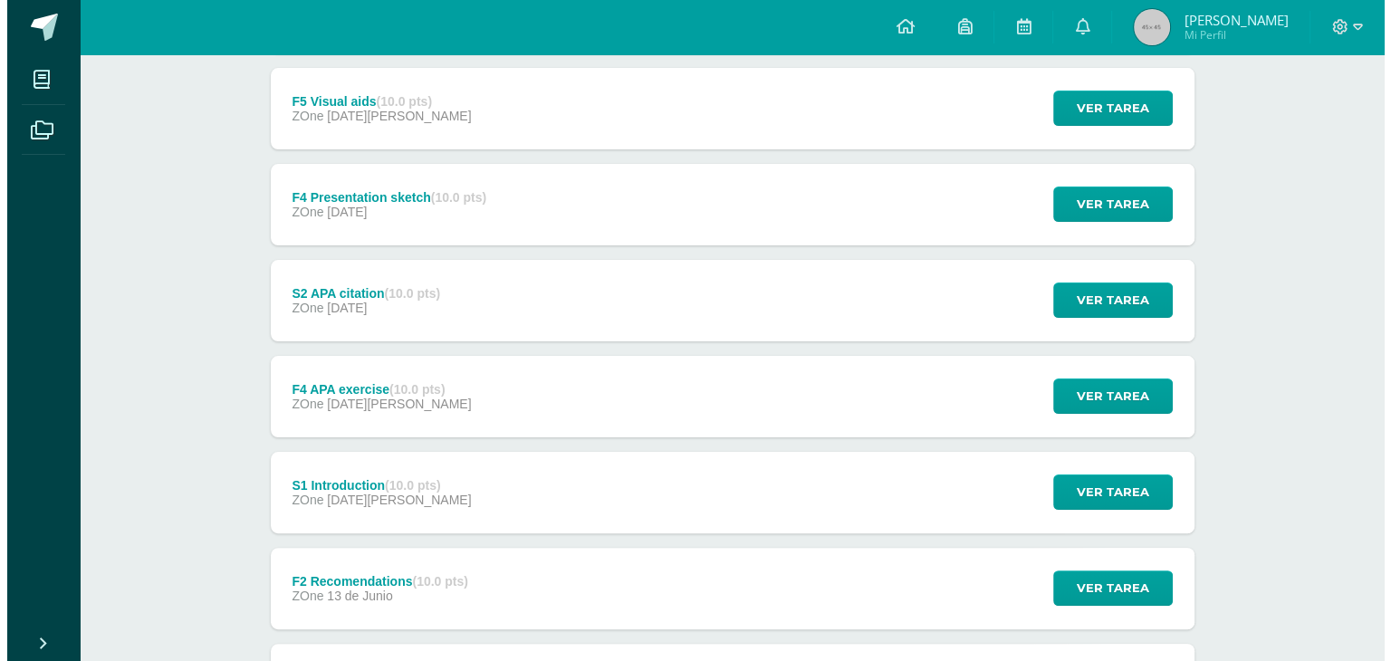
scroll to position [181, 0]
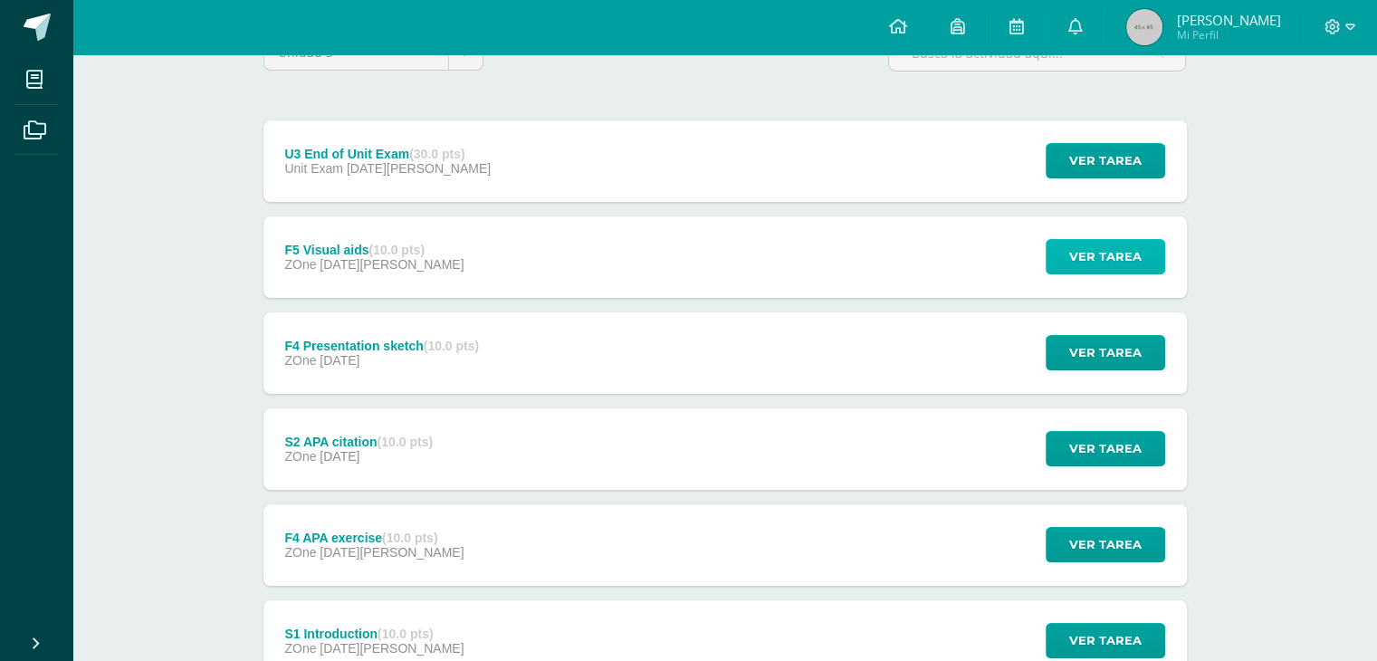
click at [1109, 267] on span "Ver tarea" at bounding box center [1105, 257] width 72 height 34
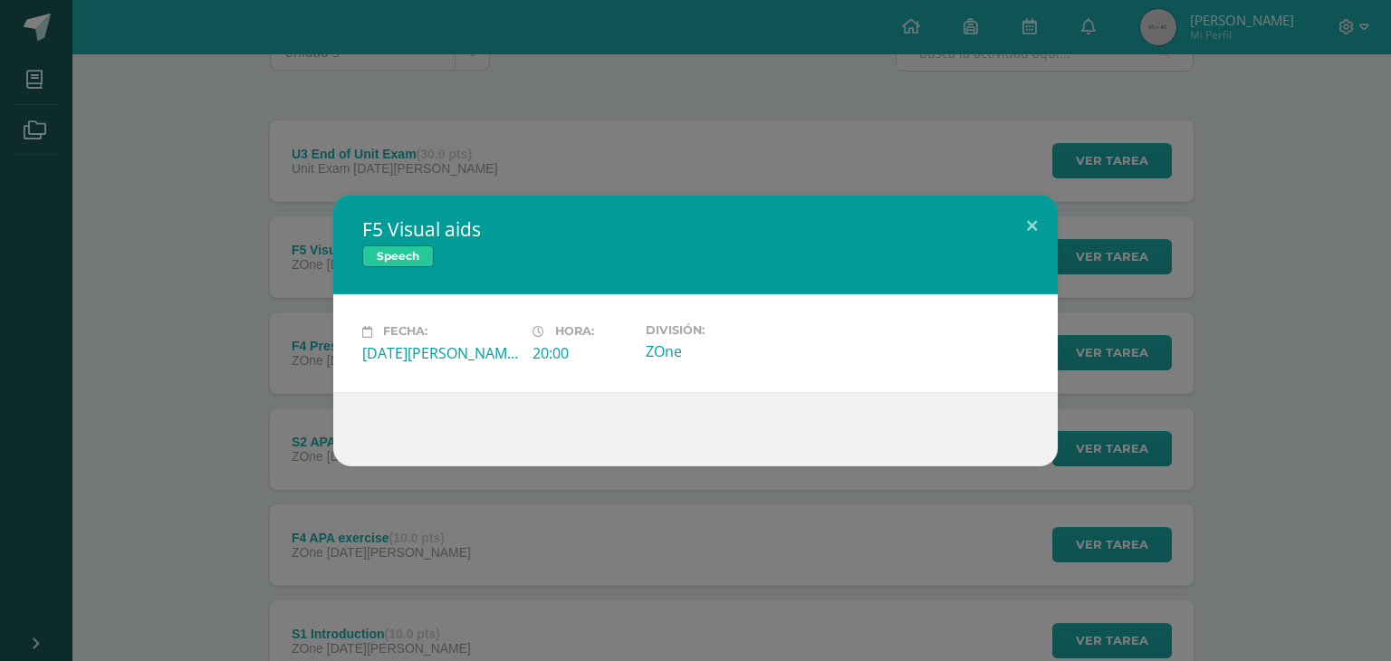
click at [555, 402] on div at bounding box center [695, 429] width 724 height 74
